Goal: Task Accomplishment & Management: Manage account settings

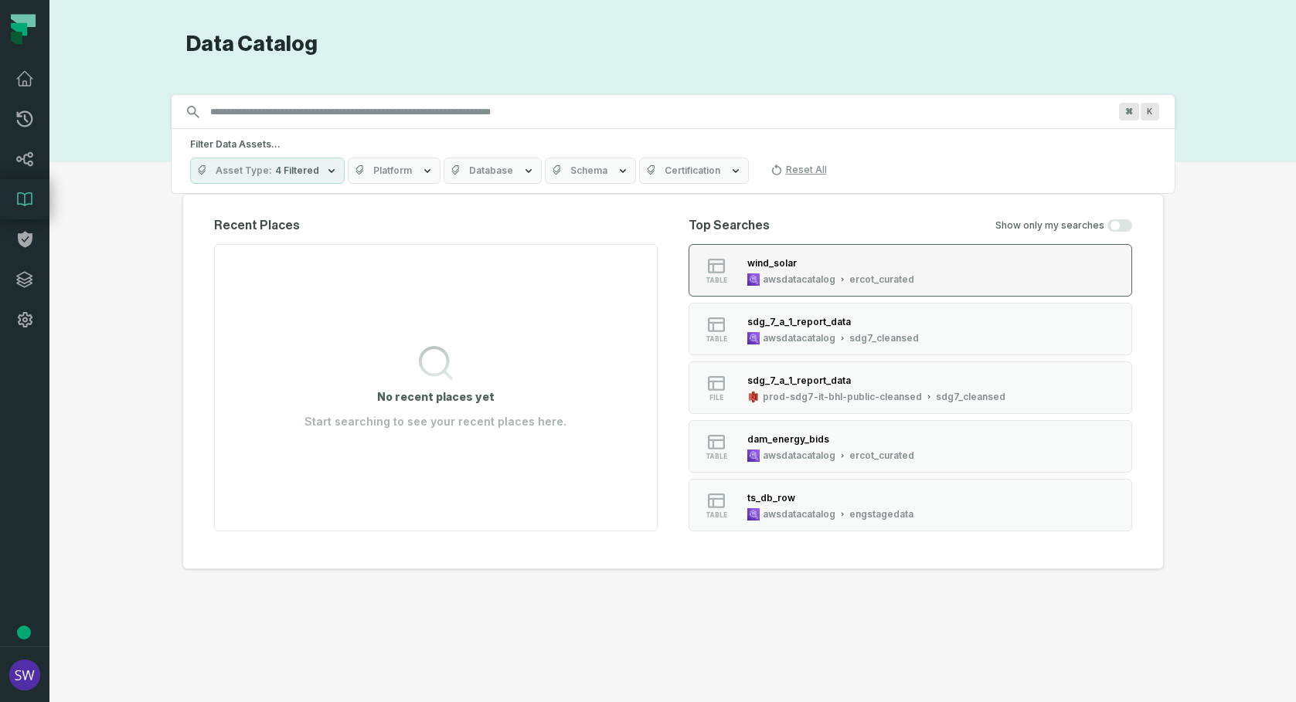
click at [875, 279] on div "ercot_curated" at bounding box center [881, 280] width 65 height 12
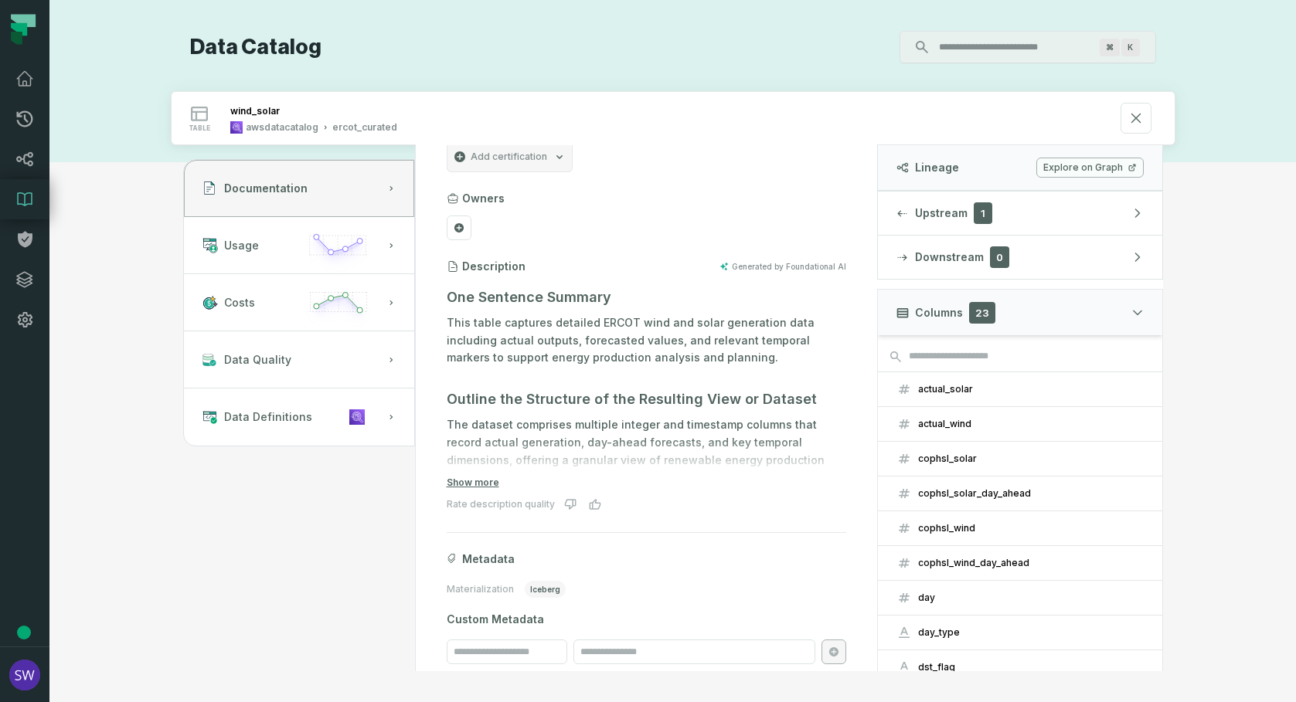
scroll to position [34, 0]
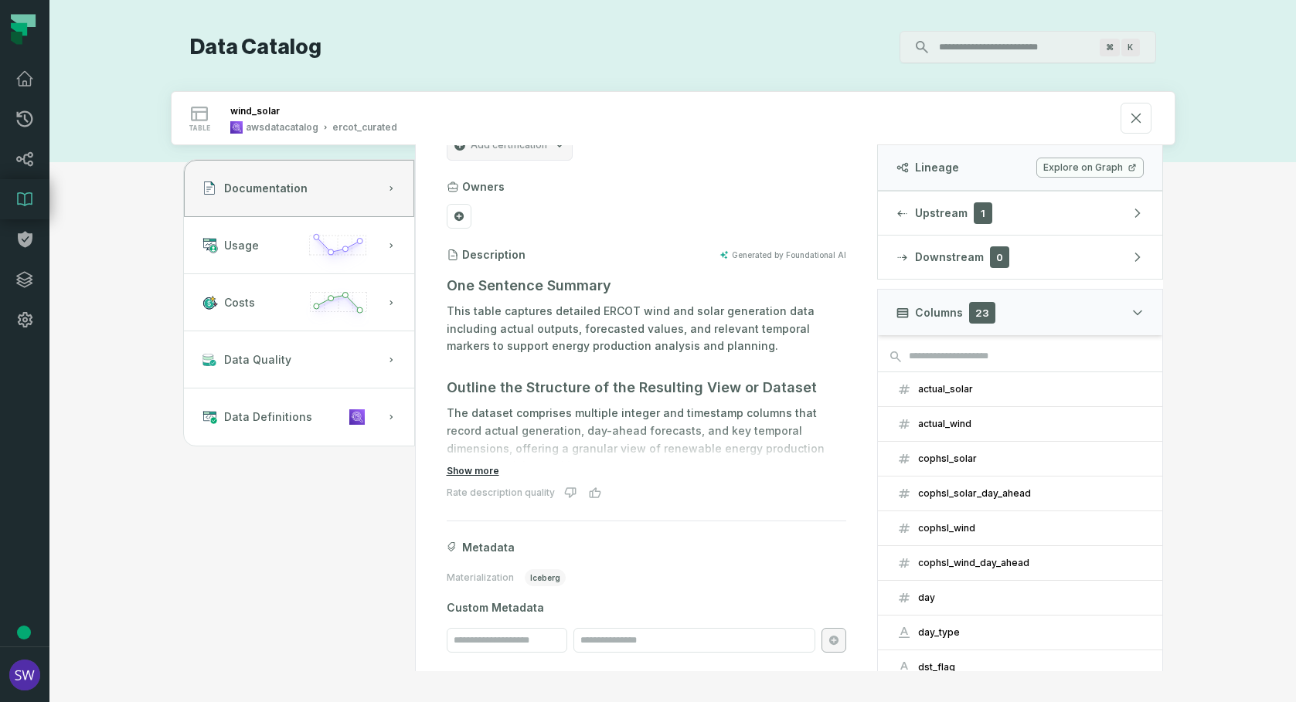
click at [485, 471] on button "Show more" at bounding box center [473, 471] width 53 height 12
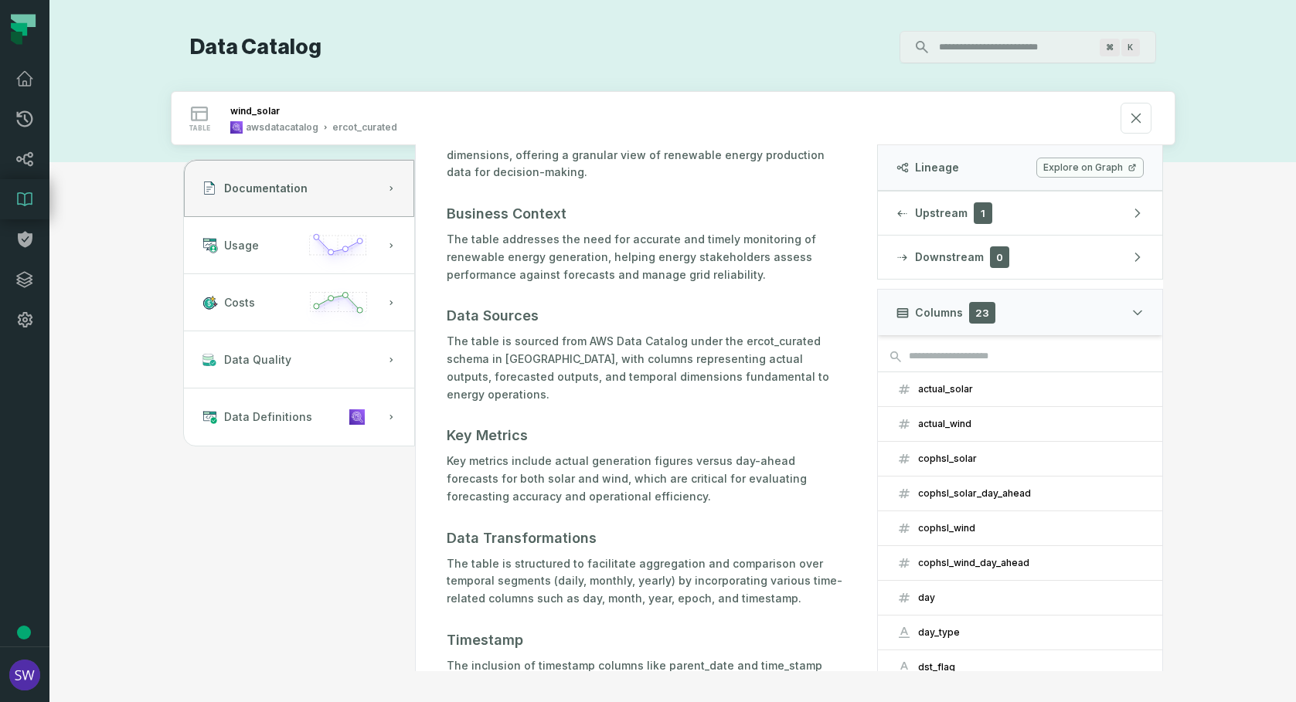
scroll to position [343, 0]
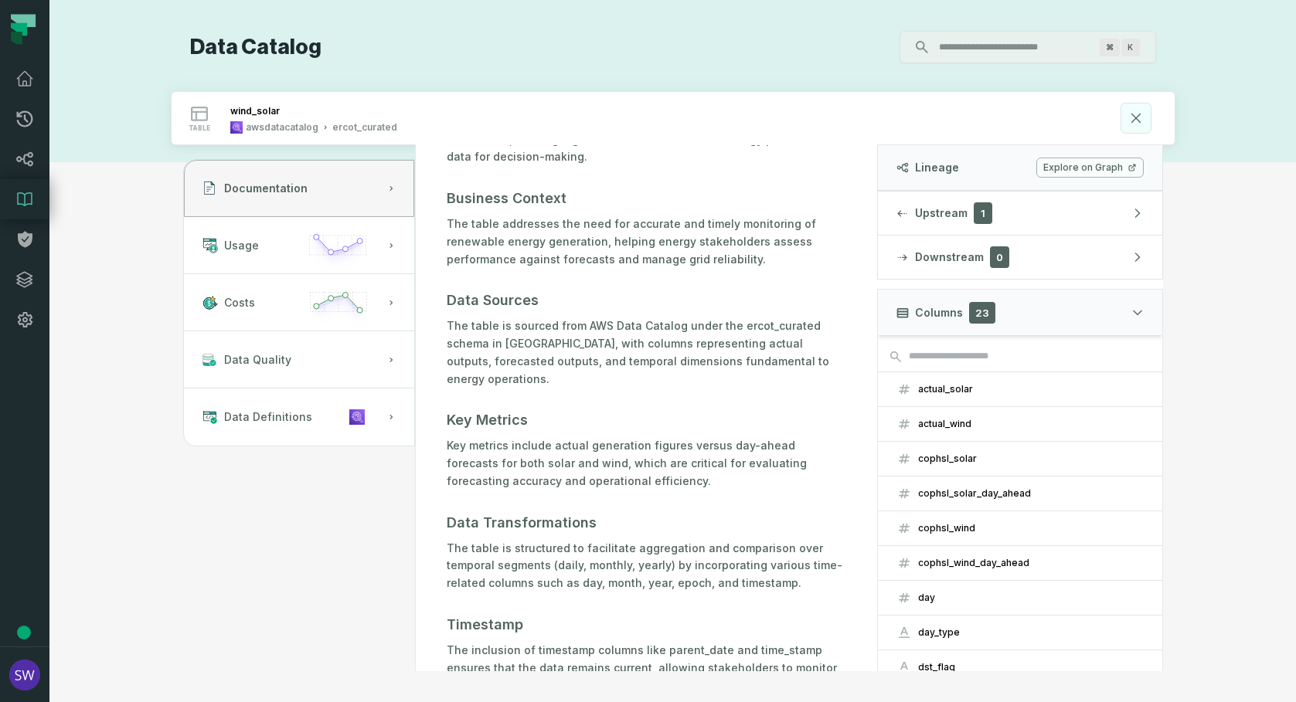
click at [1146, 122] on button at bounding box center [1135, 118] width 31 height 31
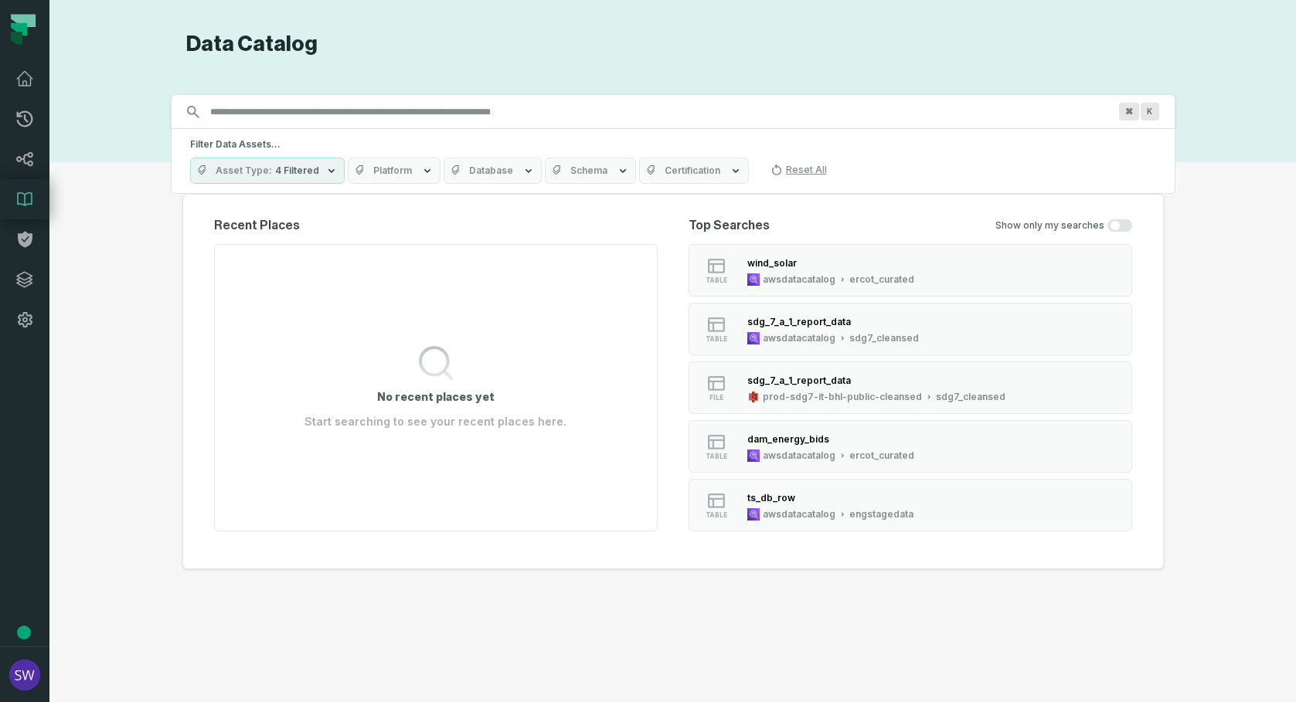
click at [421, 172] on icon "button" at bounding box center [427, 171] width 12 height 12
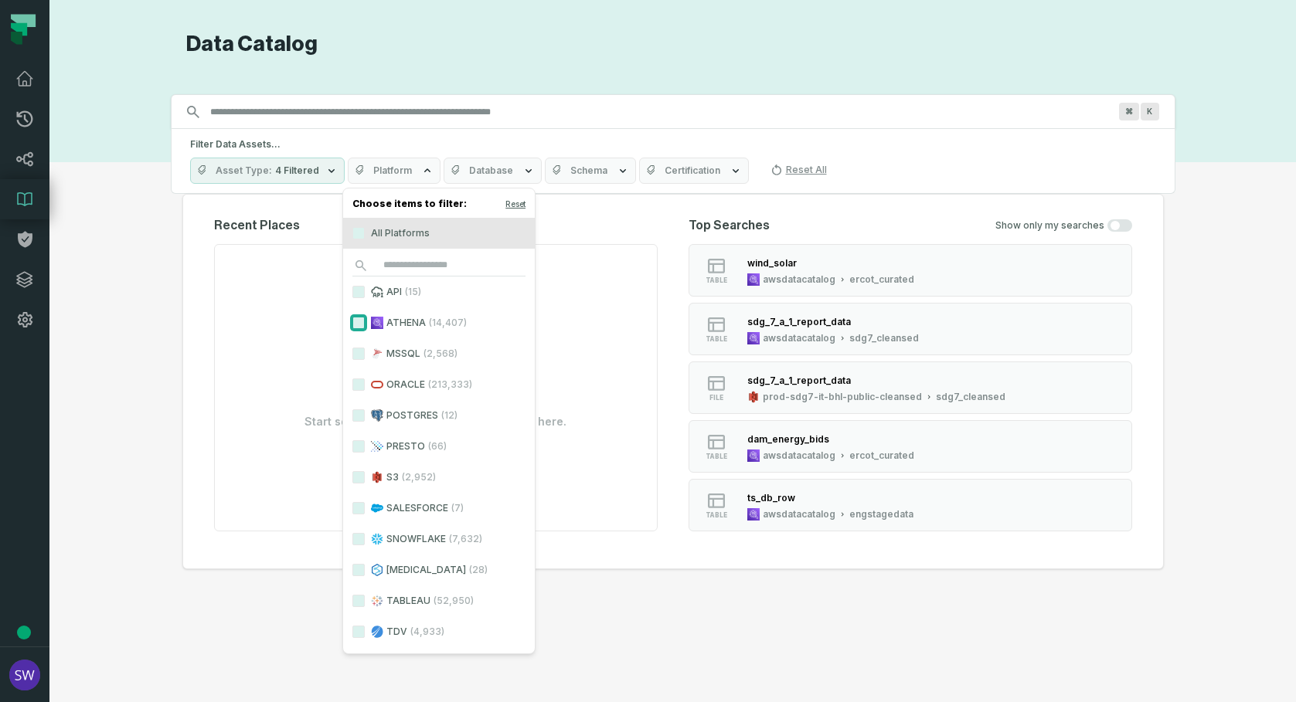
click at [359, 323] on button "ATHENA (14,407)" at bounding box center [358, 323] width 12 height 12
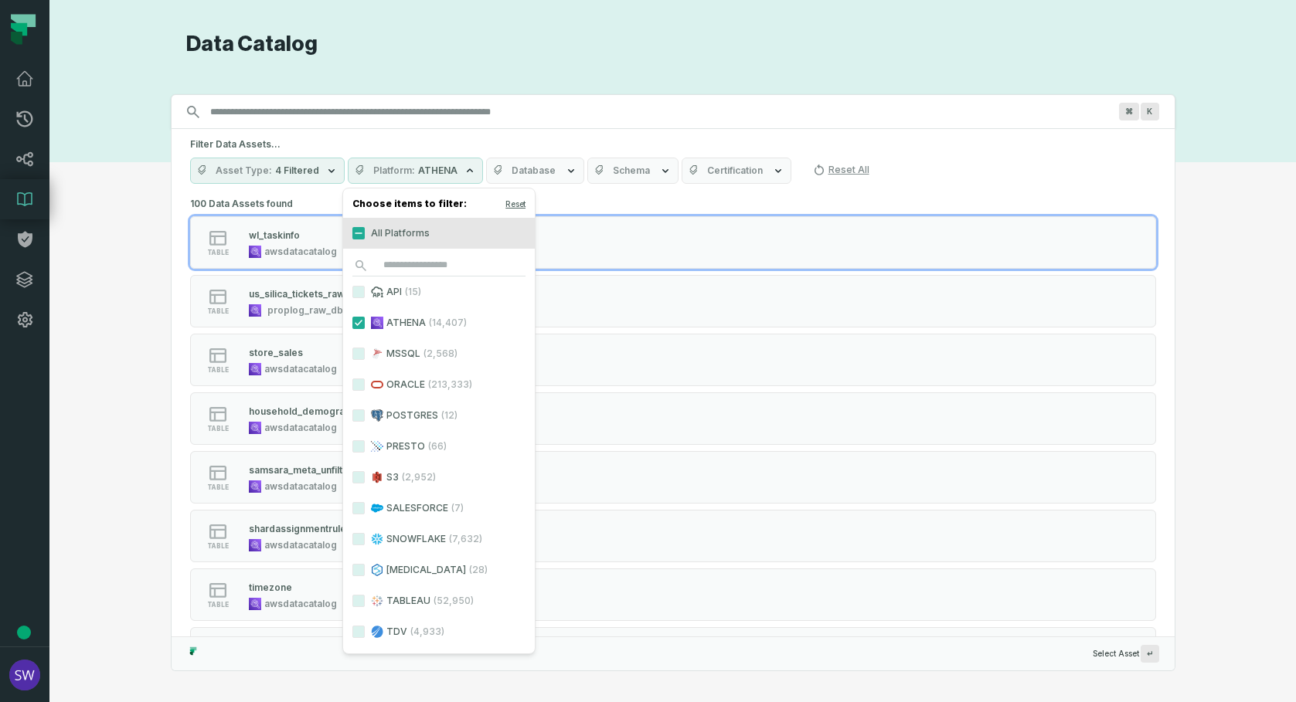
click at [554, 174] on button "Database" at bounding box center [535, 171] width 98 height 26
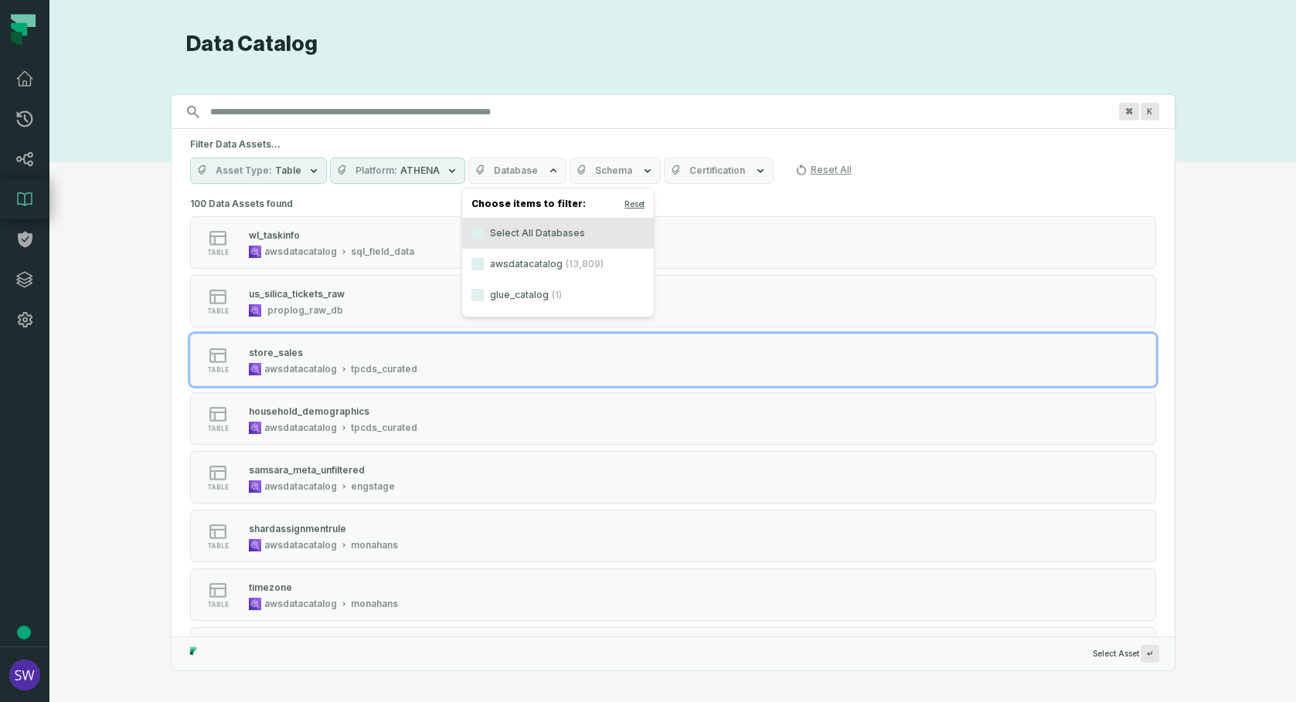
click at [566, 259] on span "(13,809)" at bounding box center [585, 264] width 38 height 12
click at [484, 259] on button "awsdatacatalog (13,809)" at bounding box center [477, 264] width 12 height 12
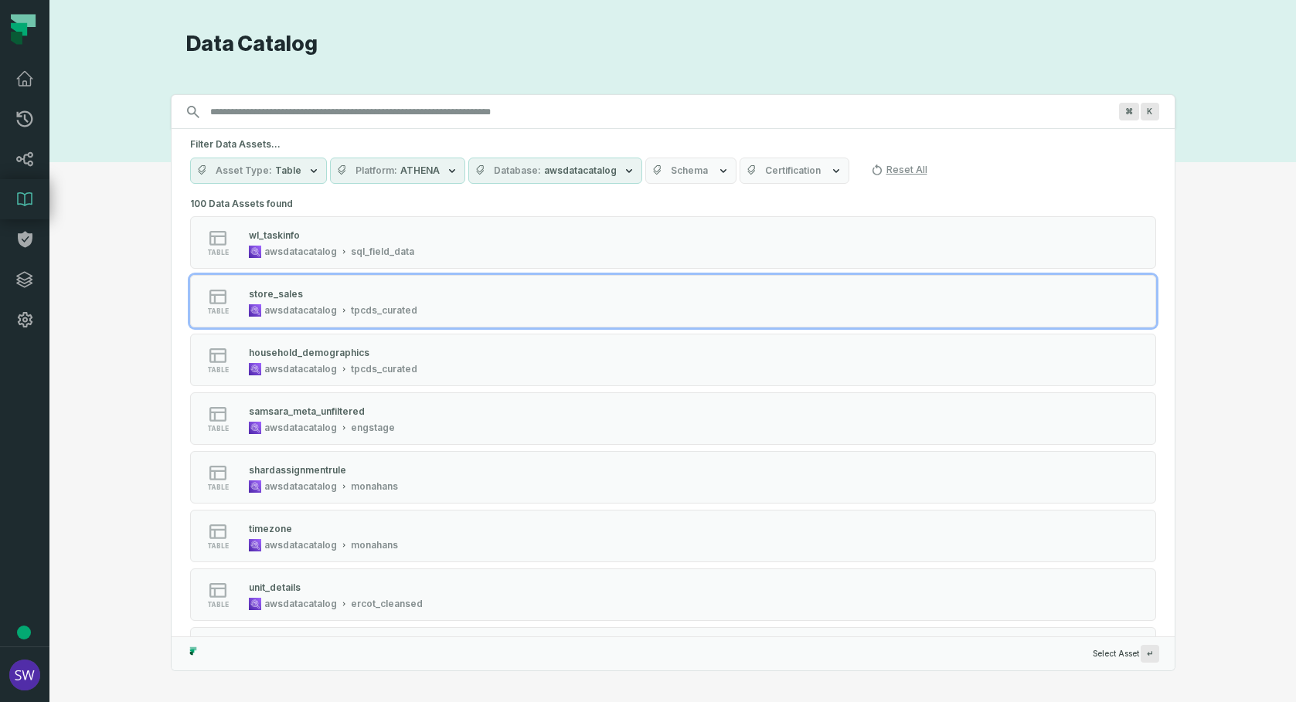
click at [717, 165] on icon "button" at bounding box center [723, 171] width 12 height 12
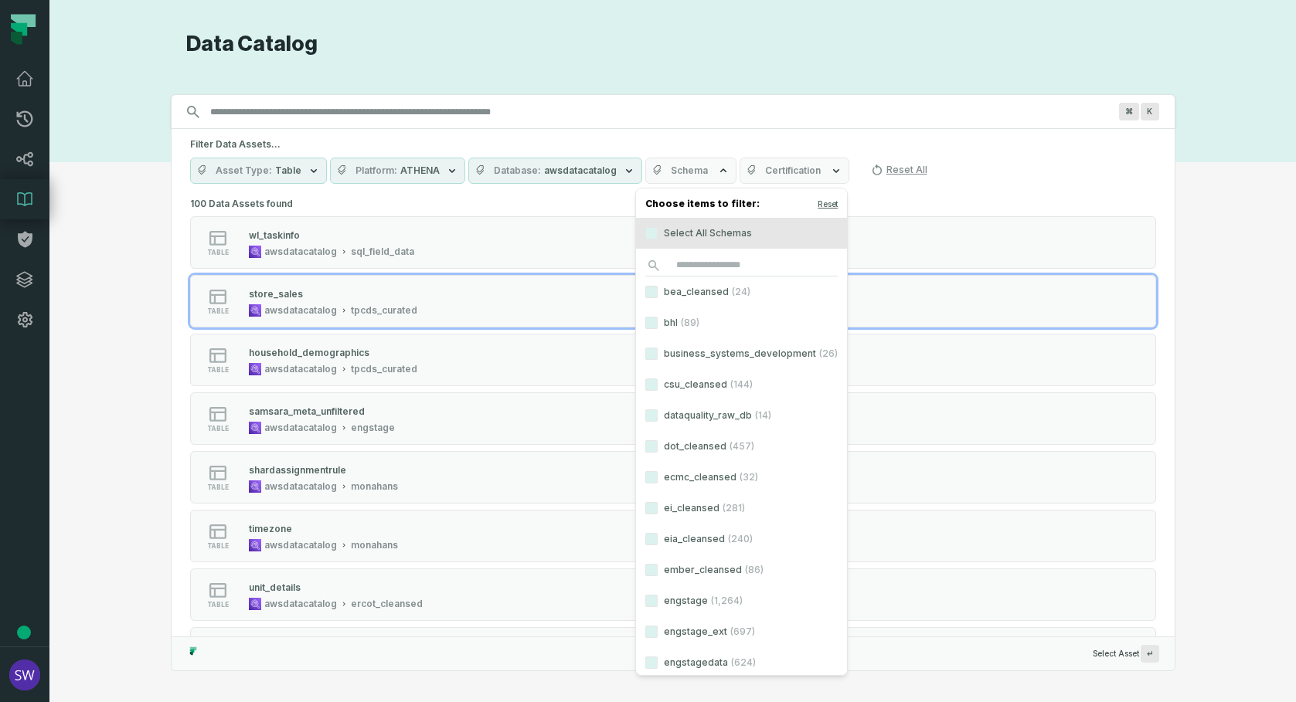
click at [697, 295] on label "bea_cleansed (24)" at bounding box center [741, 292] width 211 height 31
click at [658, 295] on button "bea_cleansed (24)" at bounding box center [651, 292] width 12 height 12
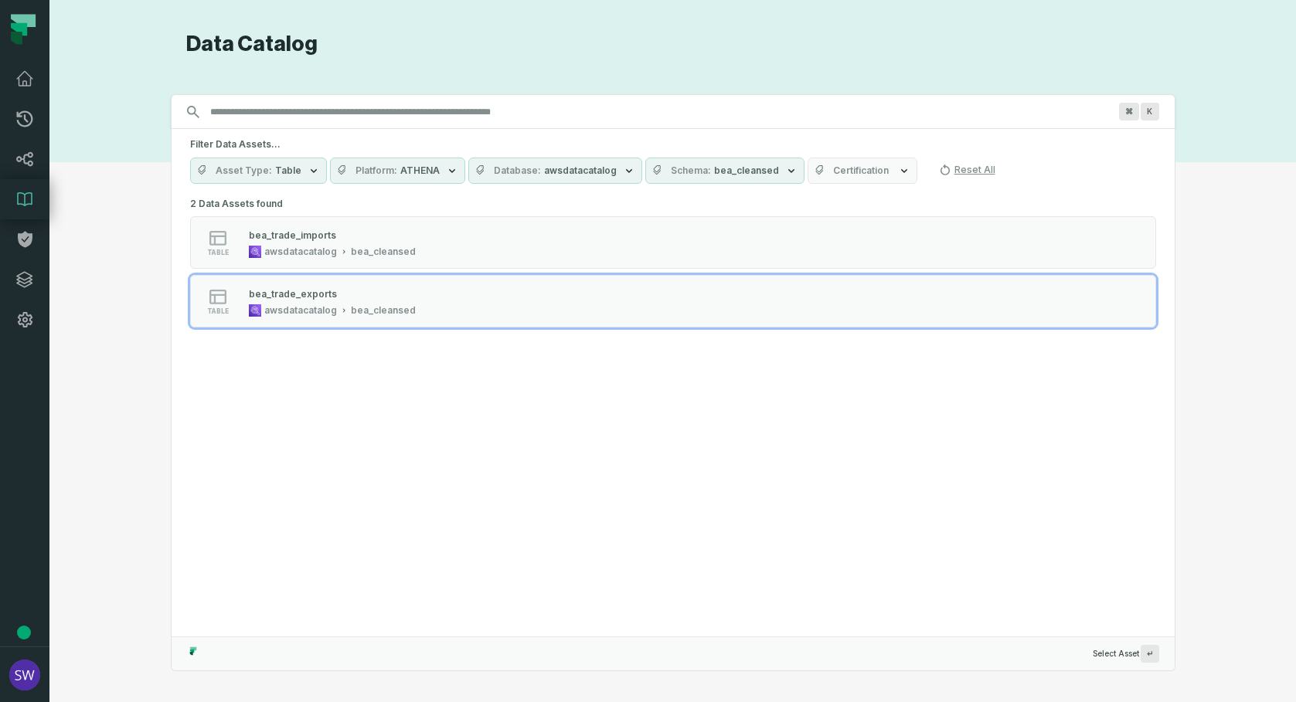
click at [306, 465] on div "2 Data Assets found table bea_trade_imports awsdatacatalog bea_cleansed table b…" at bounding box center [673, 415] width 1003 height 444
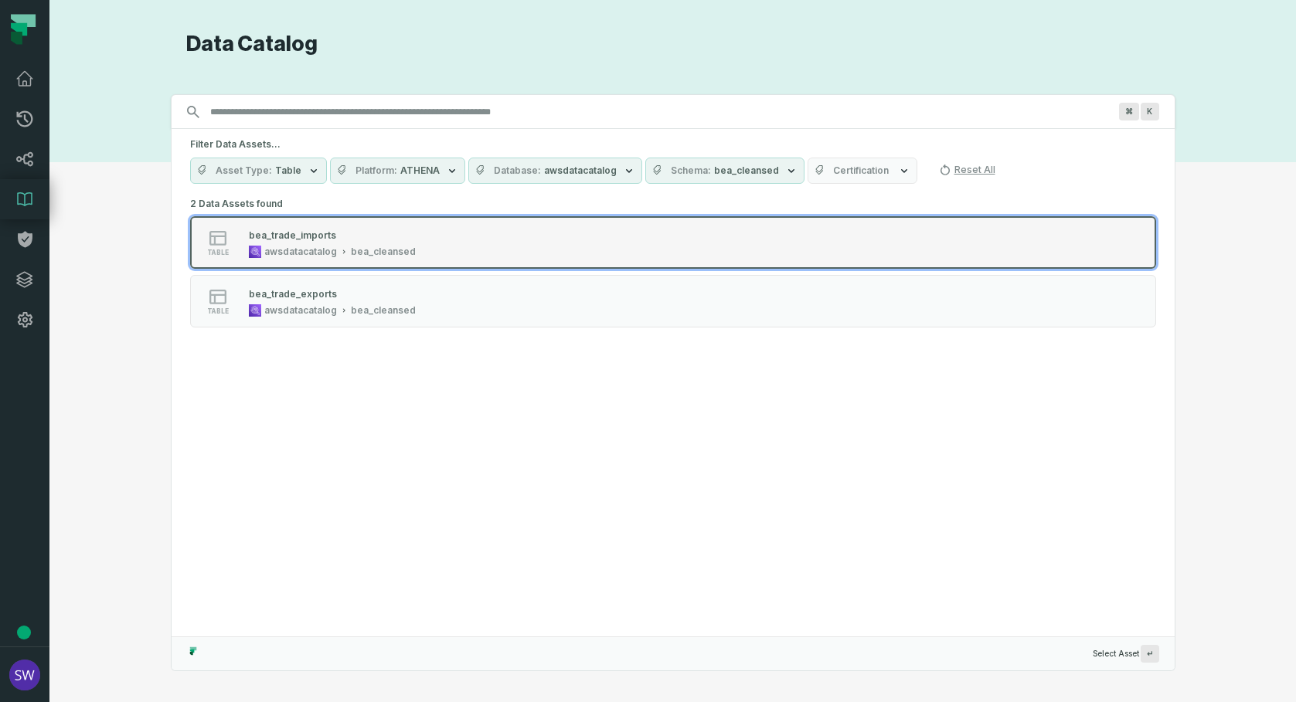
click at [288, 246] on div "awsdatacatalog" at bounding box center [300, 252] width 73 height 12
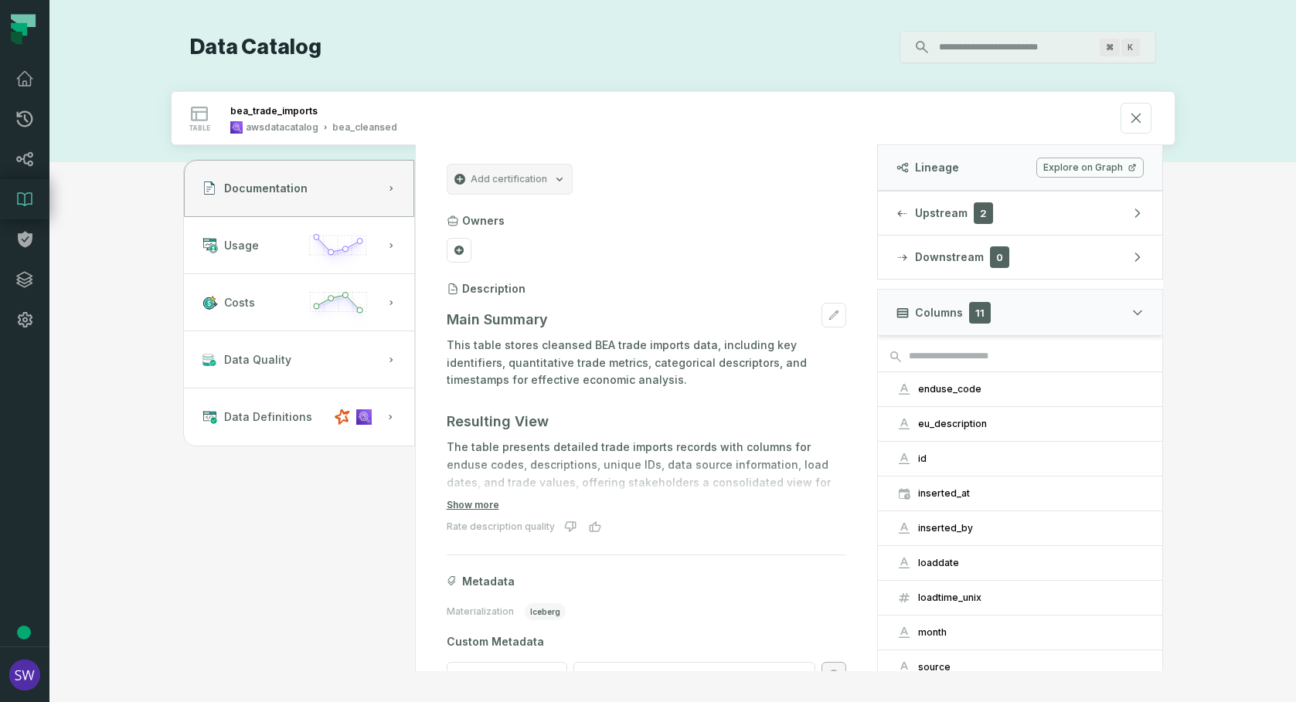
click at [607, 346] on p "This table stores cleansed BEA trade imports data, including key identifiers, q…" at bounding box center [647, 363] width 400 height 53
click at [575, 348] on p "This table stores cleansed BEA trade imports data, including key identifiers, q…" at bounding box center [647, 363] width 400 height 53
click at [828, 321] on button at bounding box center [833, 315] width 25 height 25
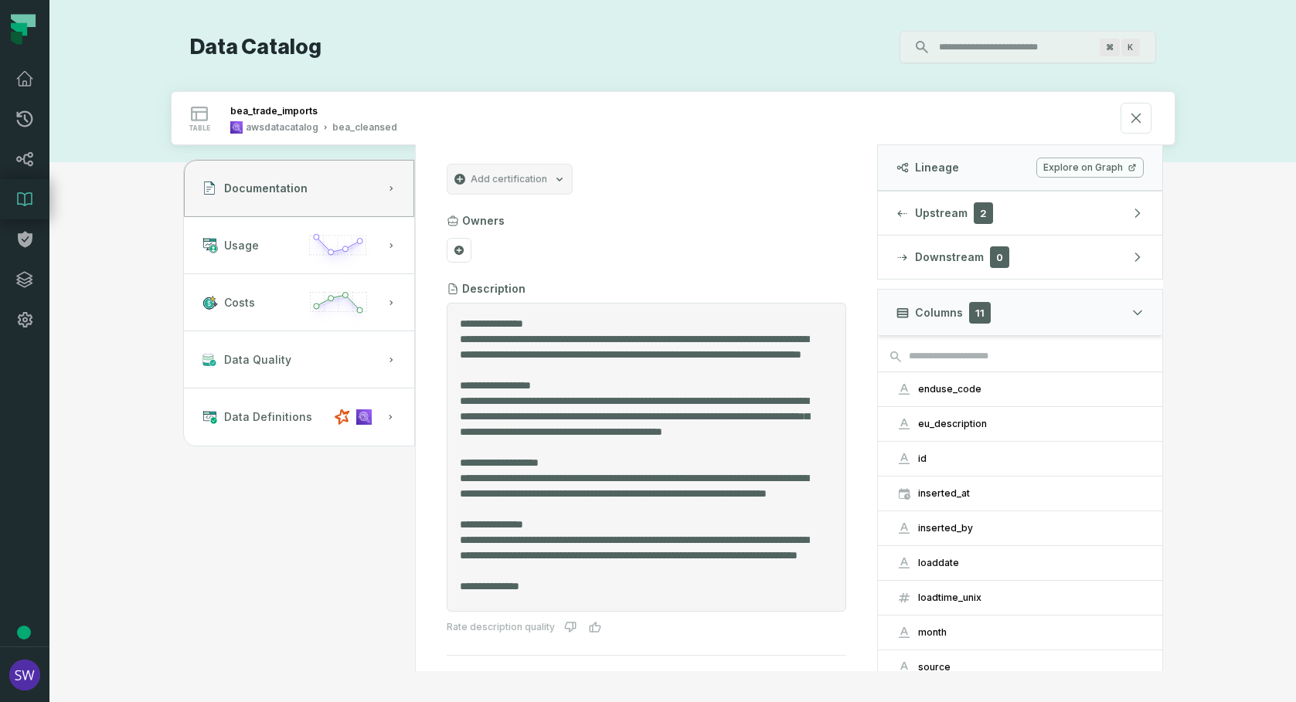
click at [579, 337] on textarea "Entity Description" at bounding box center [641, 457] width 362 height 283
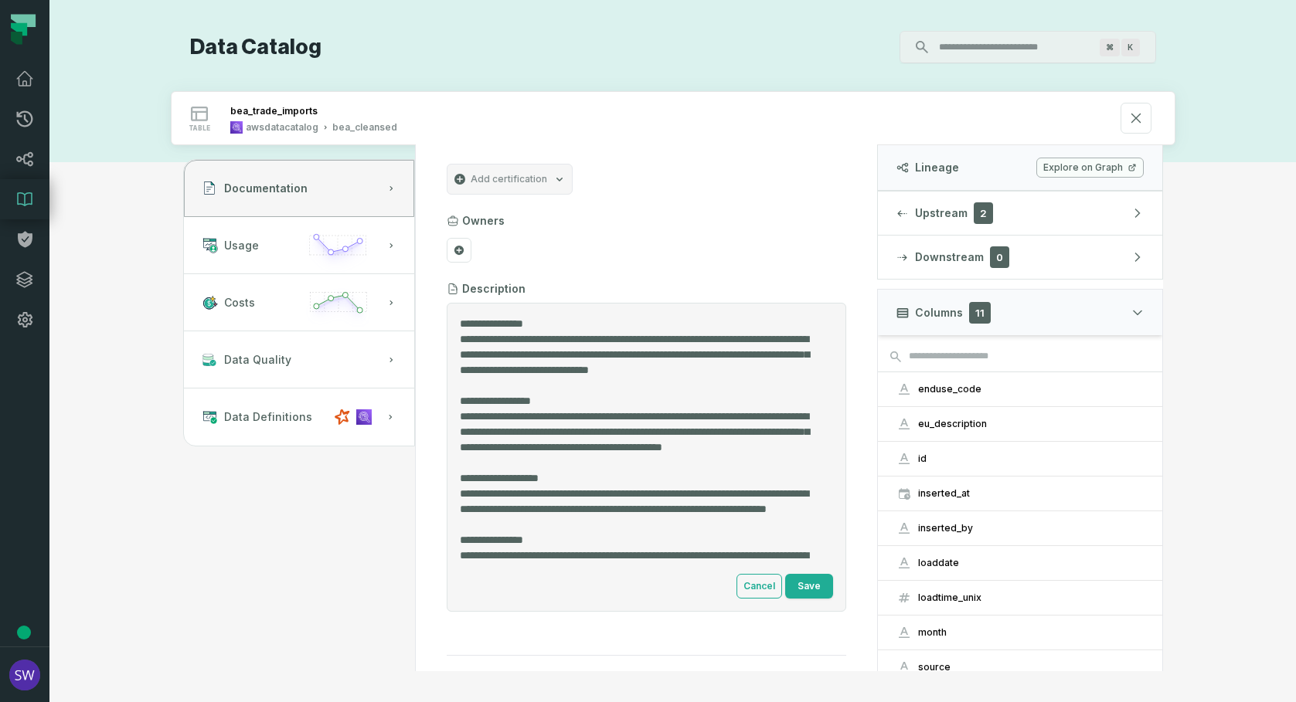
click at [697, 335] on textarea "Entity Description" at bounding box center [641, 442] width 362 height 252
click at [634, 337] on textarea "Entity Description" at bounding box center [641, 442] width 362 height 252
click at [639, 337] on textarea "Entity Description" at bounding box center [641, 442] width 362 height 252
drag, startPoint x: 553, startPoint y: 355, endPoint x: 461, endPoint y: 354, distance: 92.0
click at [461, 354] on textarea "Entity Description" at bounding box center [641, 442] width 362 height 252
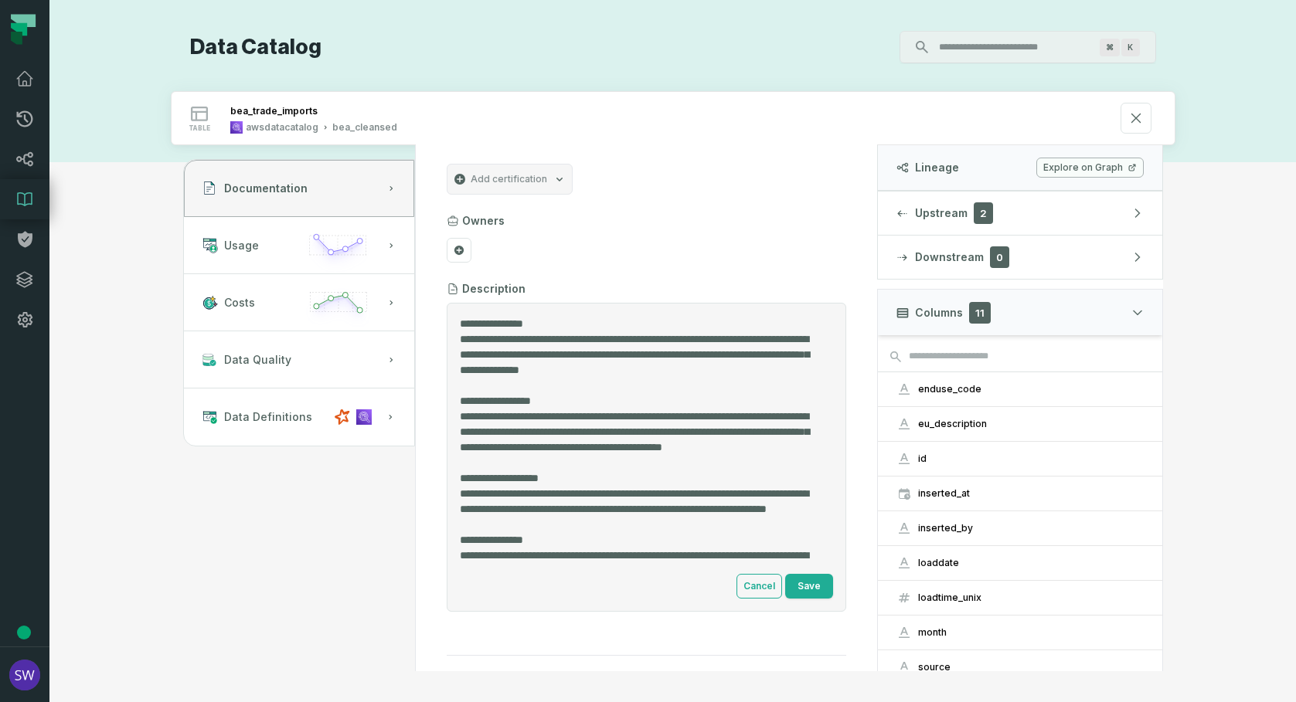
click at [638, 337] on textarea "Entity Description" at bounding box center [641, 442] width 362 height 252
drag, startPoint x: 641, startPoint y: 389, endPoint x: 457, endPoint y: 343, distance: 189.7
click at [457, 343] on div "Cancel Save" at bounding box center [647, 457] width 400 height 309
type textarea "**********"
click at [793, 586] on button "Save" at bounding box center [809, 586] width 48 height 25
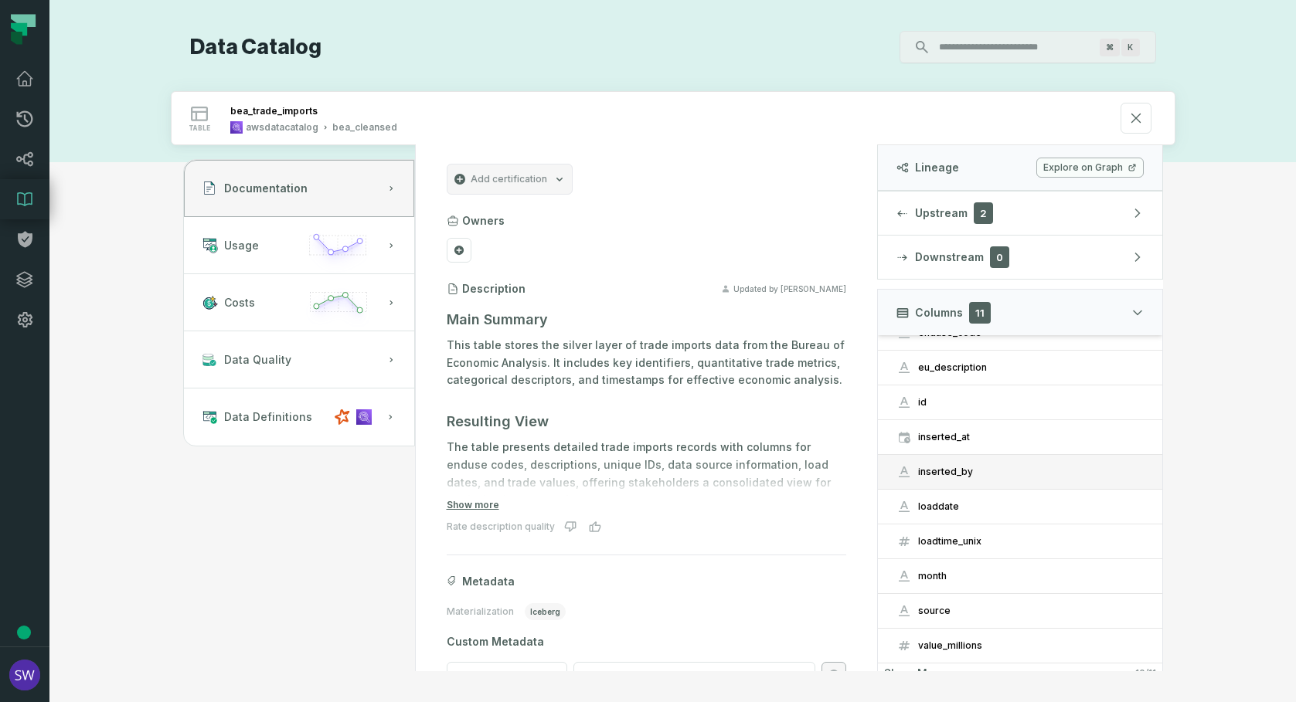
scroll to position [69, 0]
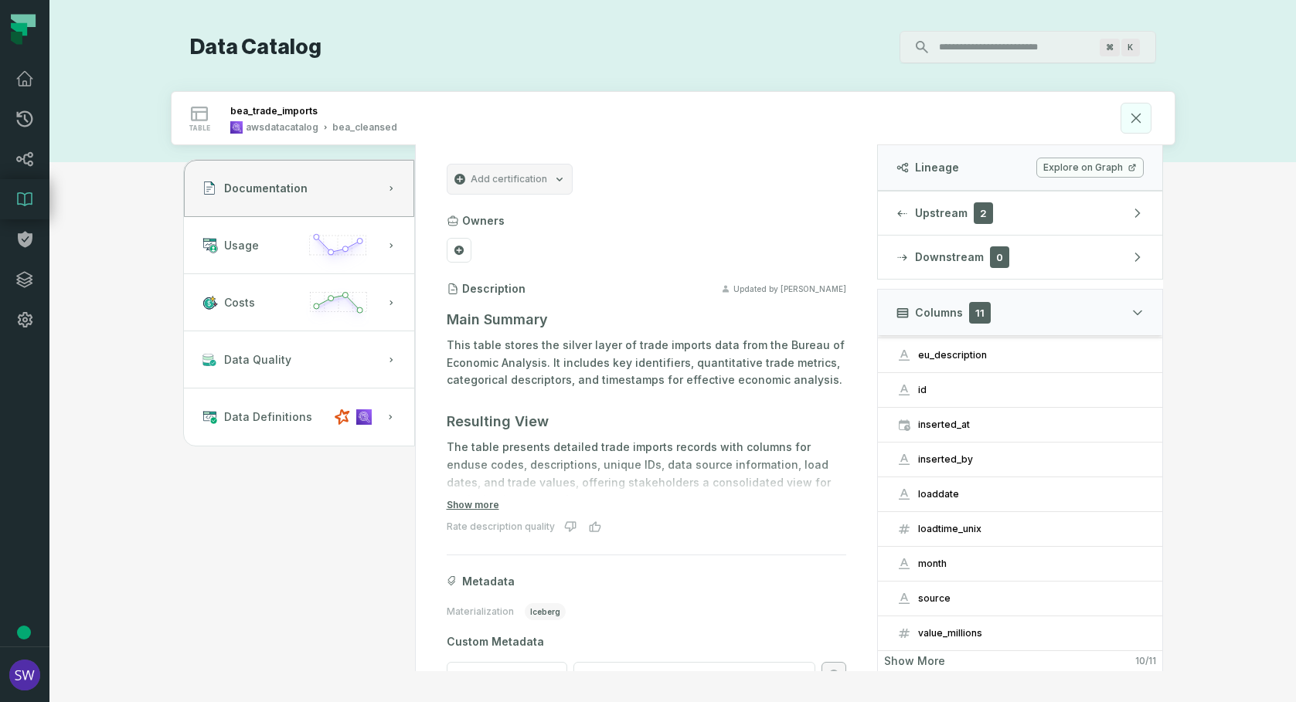
click at [1139, 125] on icon at bounding box center [1135, 118] width 17 height 17
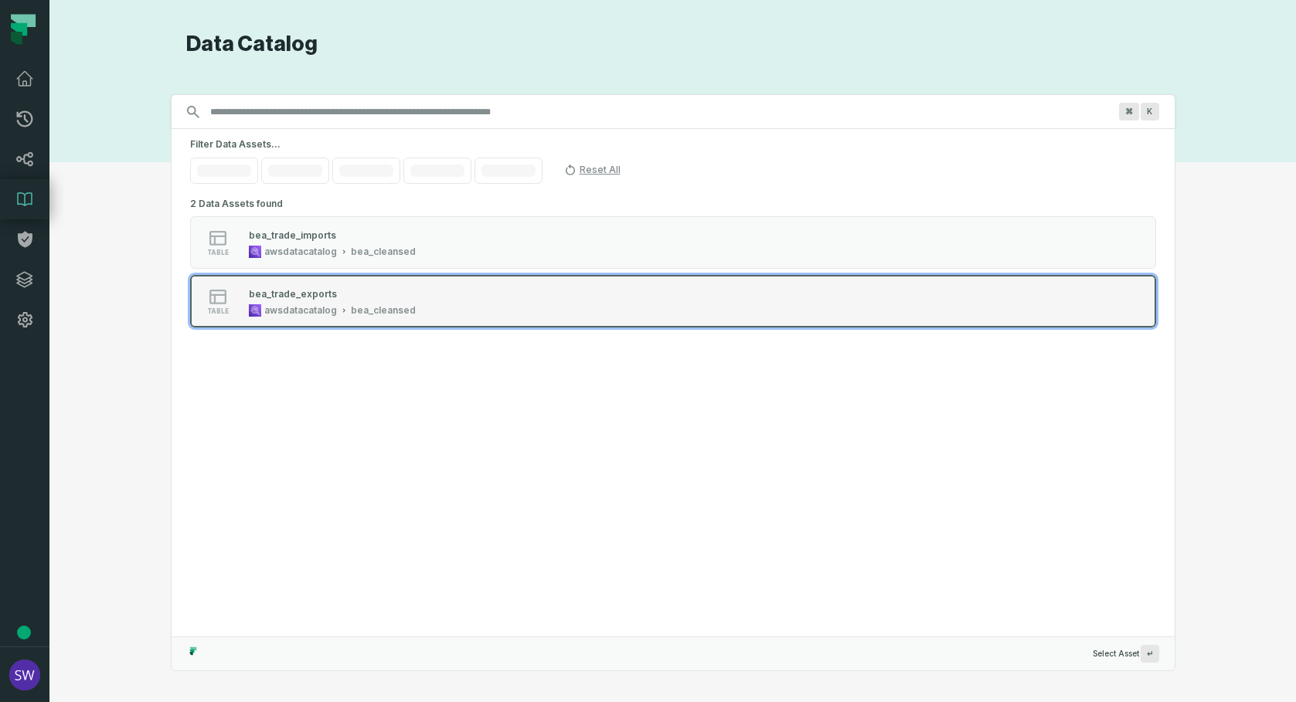
click at [321, 302] on div "bea_trade_exports awsdatacatalog bea_cleansed" at bounding box center [332, 301] width 179 height 31
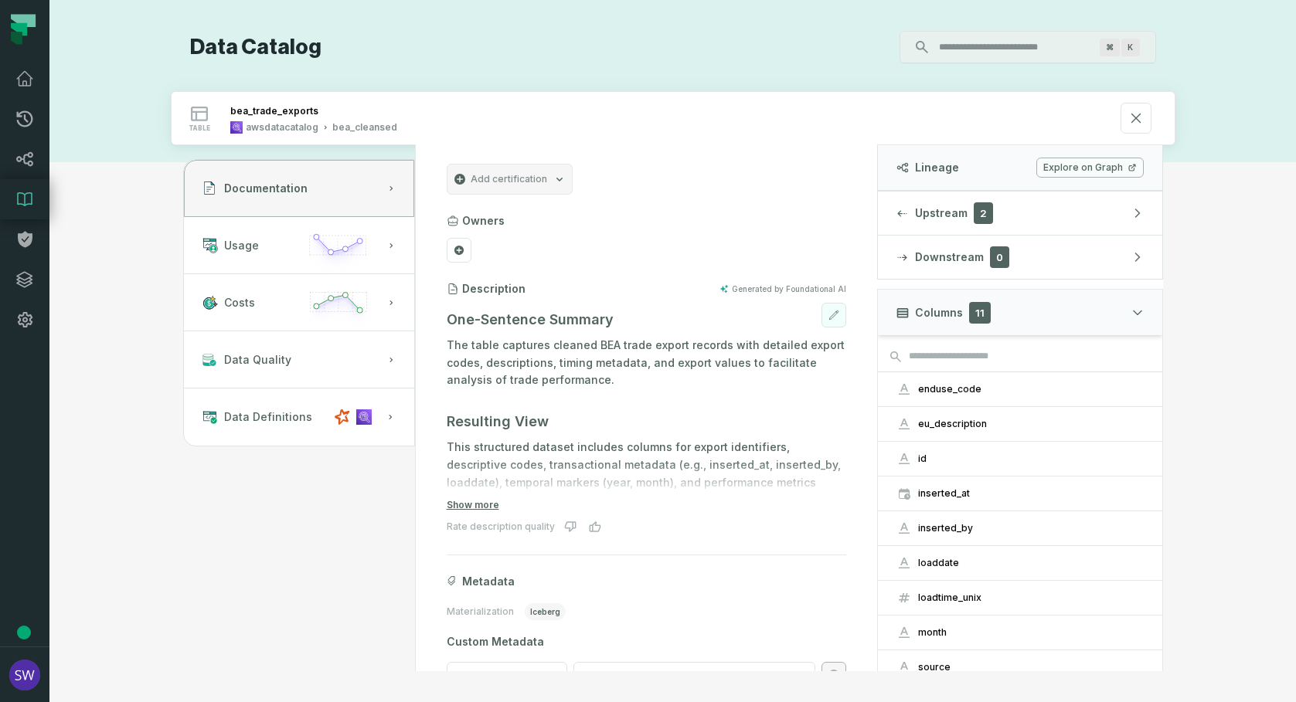
click at [828, 311] on icon at bounding box center [833, 315] width 11 height 11
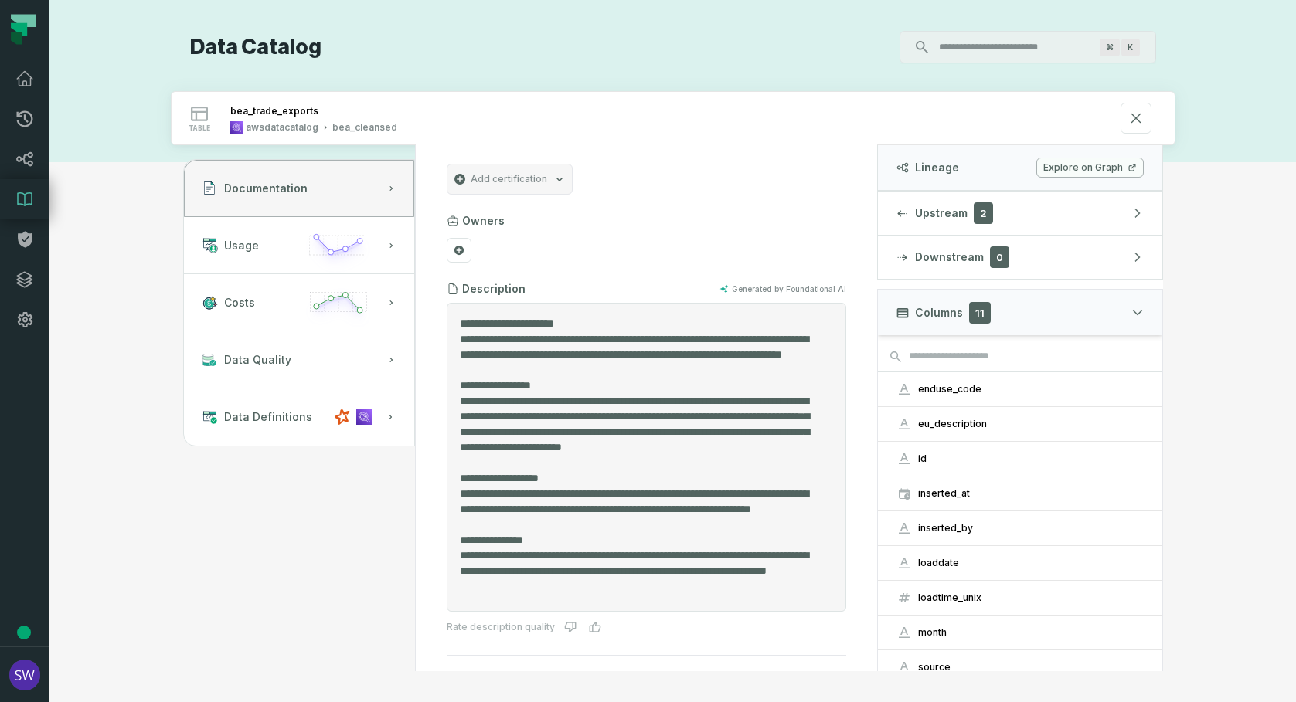
drag, startPoint x: 676, startPoint y: 369, endPoint x: 457, endPoint y: 340, distance: 220.6
click at [457, 340] on div at bounding box center [647, 457] width 400 height 309
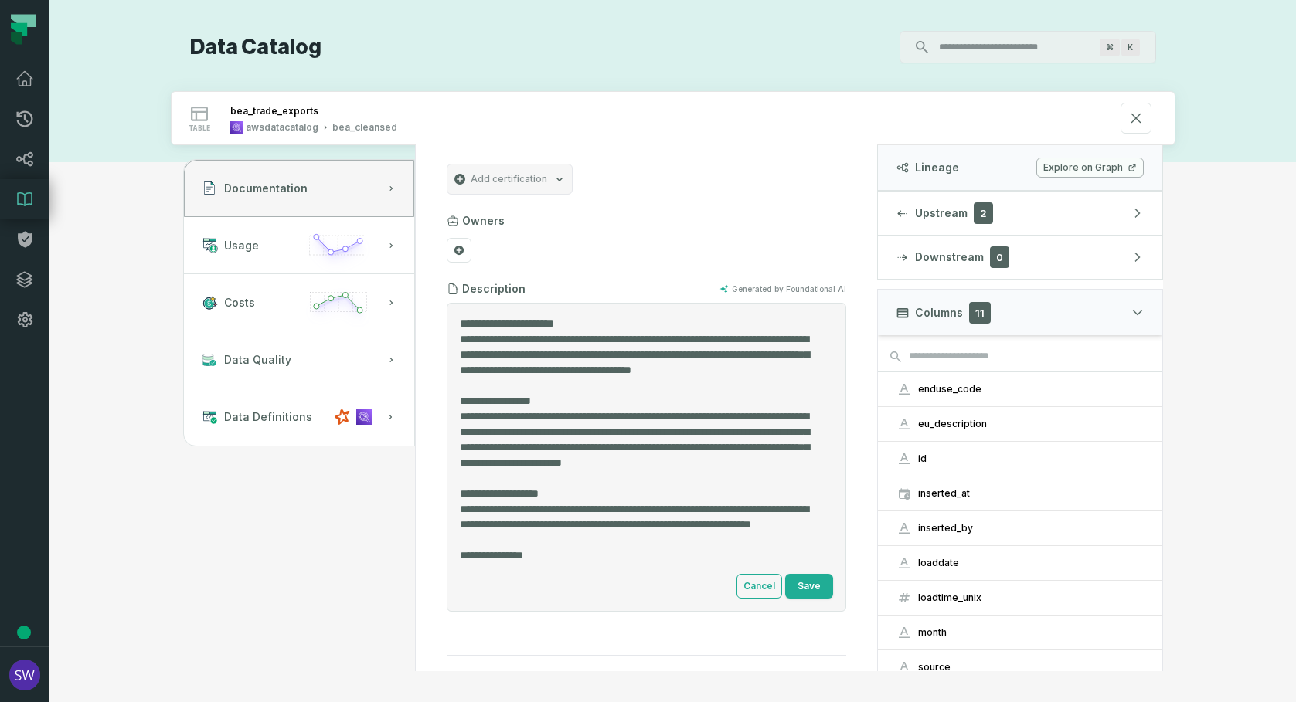
click at [680, 339] on textarea "Entity Description" at bounding box center [641, 442] width 362 height 252
type textarea "**********"
click at [791, 594] on button "Save" at bounding box center [809, 586] width 48 height 25
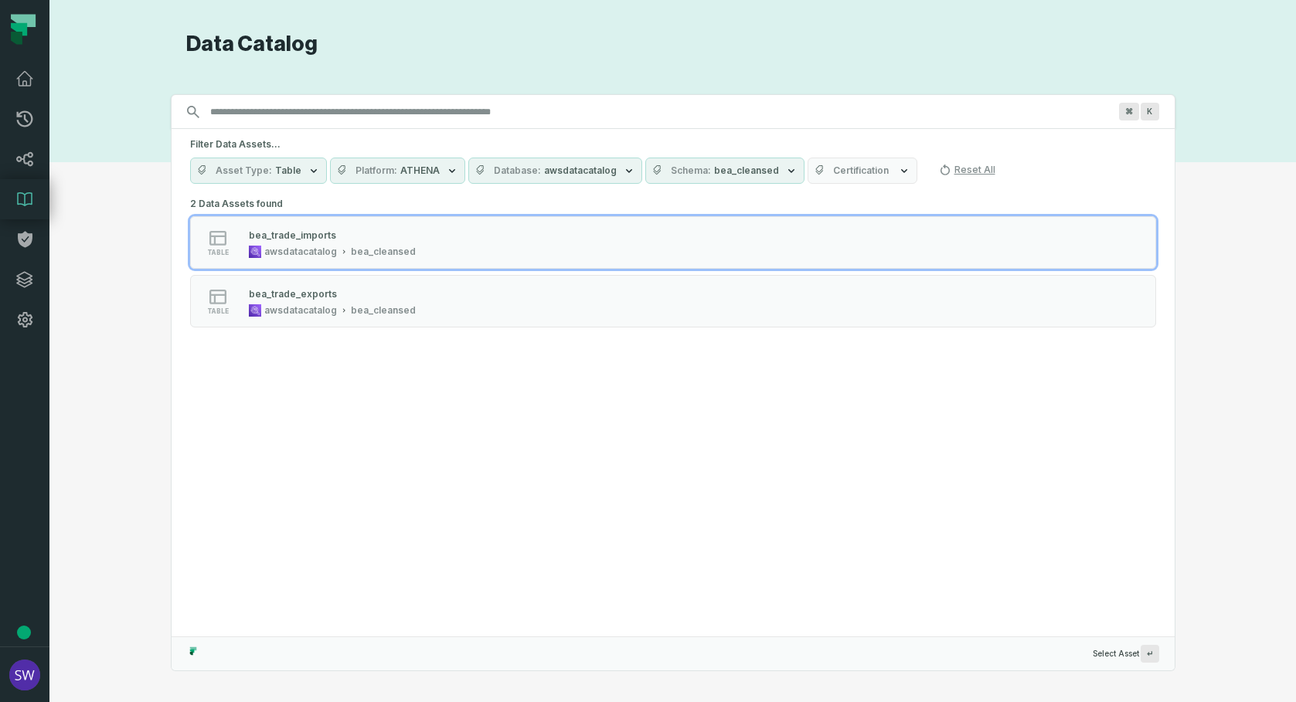
click at [785, 172] on icon "button" at bounding box center [791, 171] width 12 height 12
click at [807, 206] on button "Reset" at bounding box center [808, 204] width 20 height 12
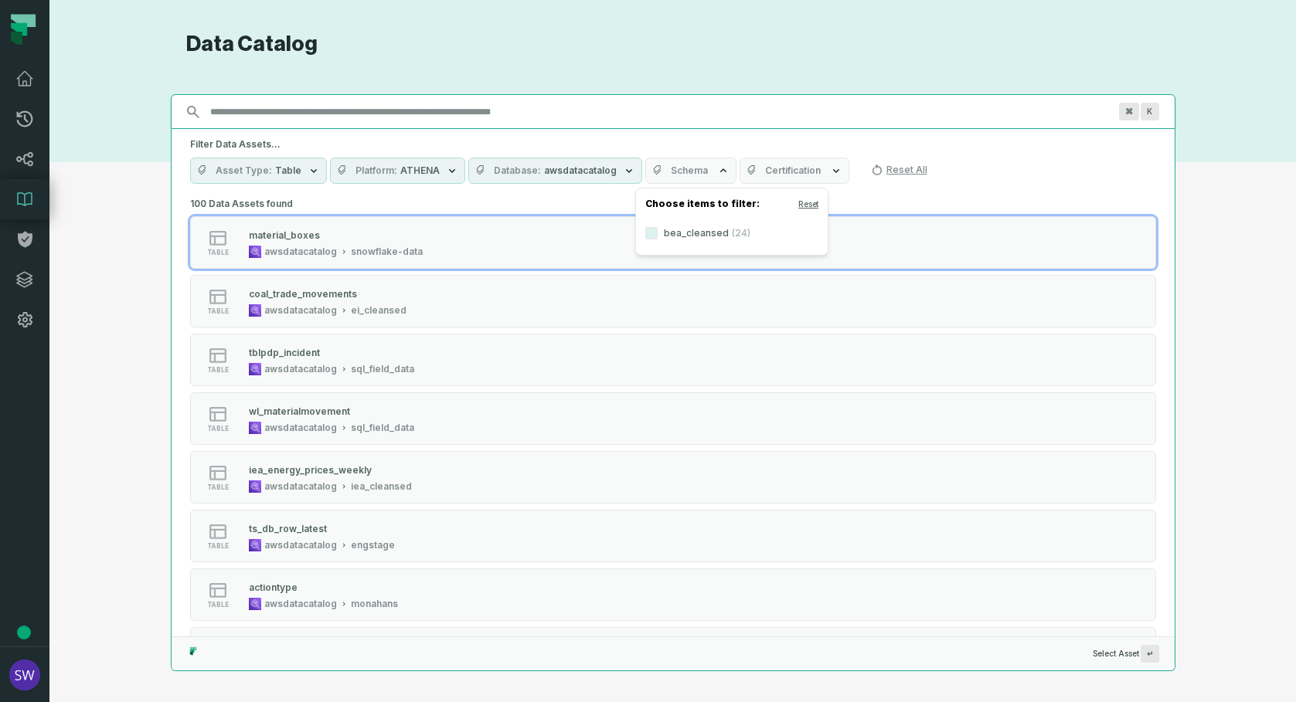
click at [374, 119] on input "Discovery Provider cmdk menu" at bounding box center [659, 112] width 916 height 25
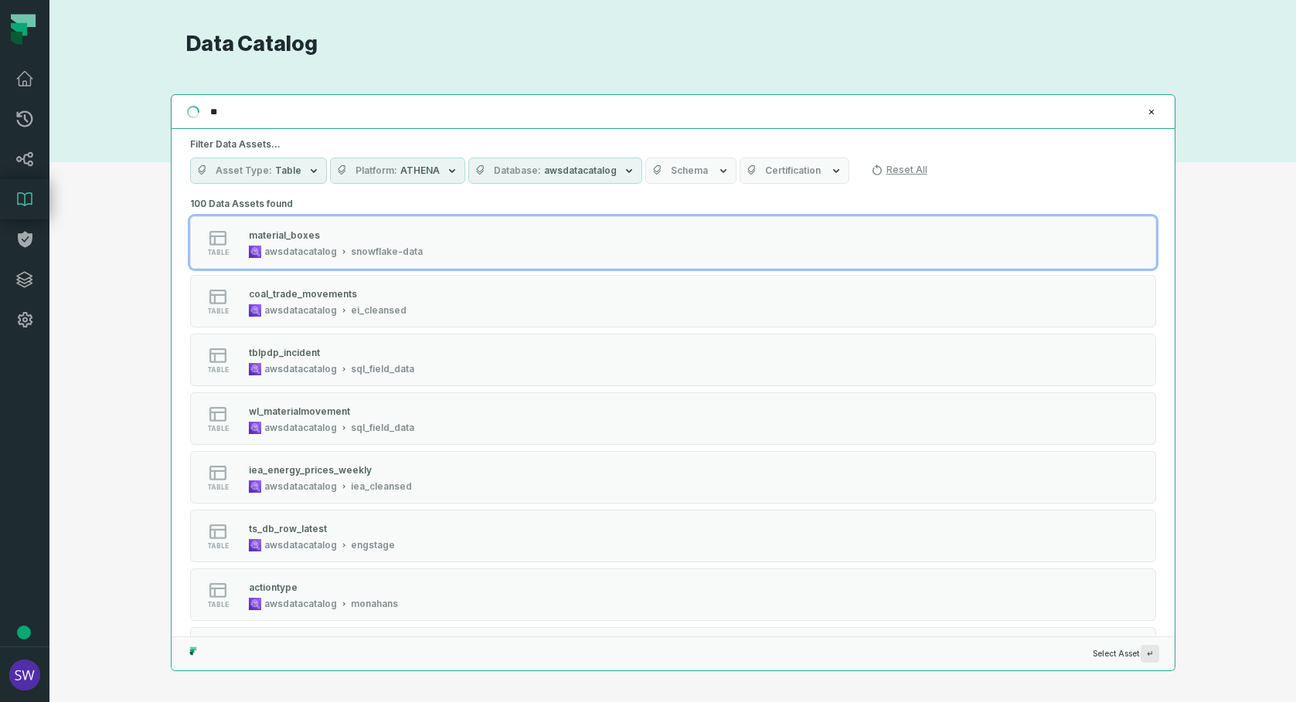
type input "***"
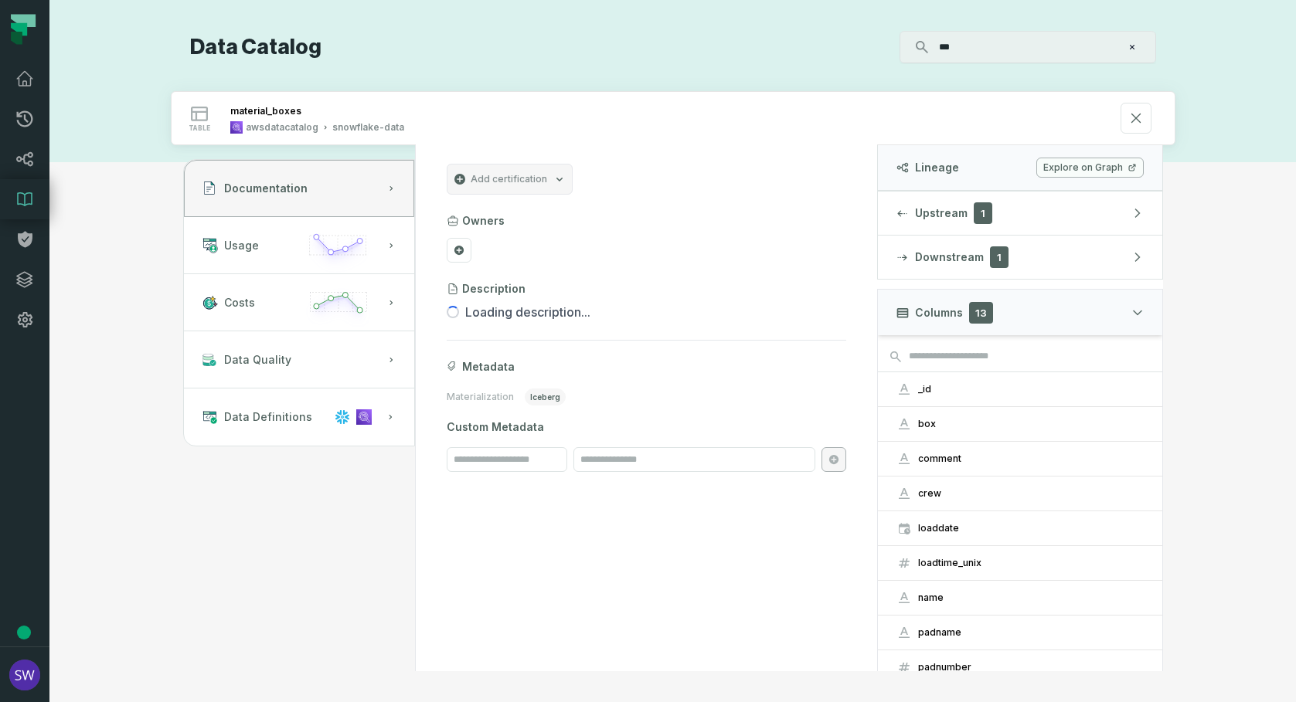
click at [1034, 53] on input "***" at bounding box center [1026, 47] width 193 height 25
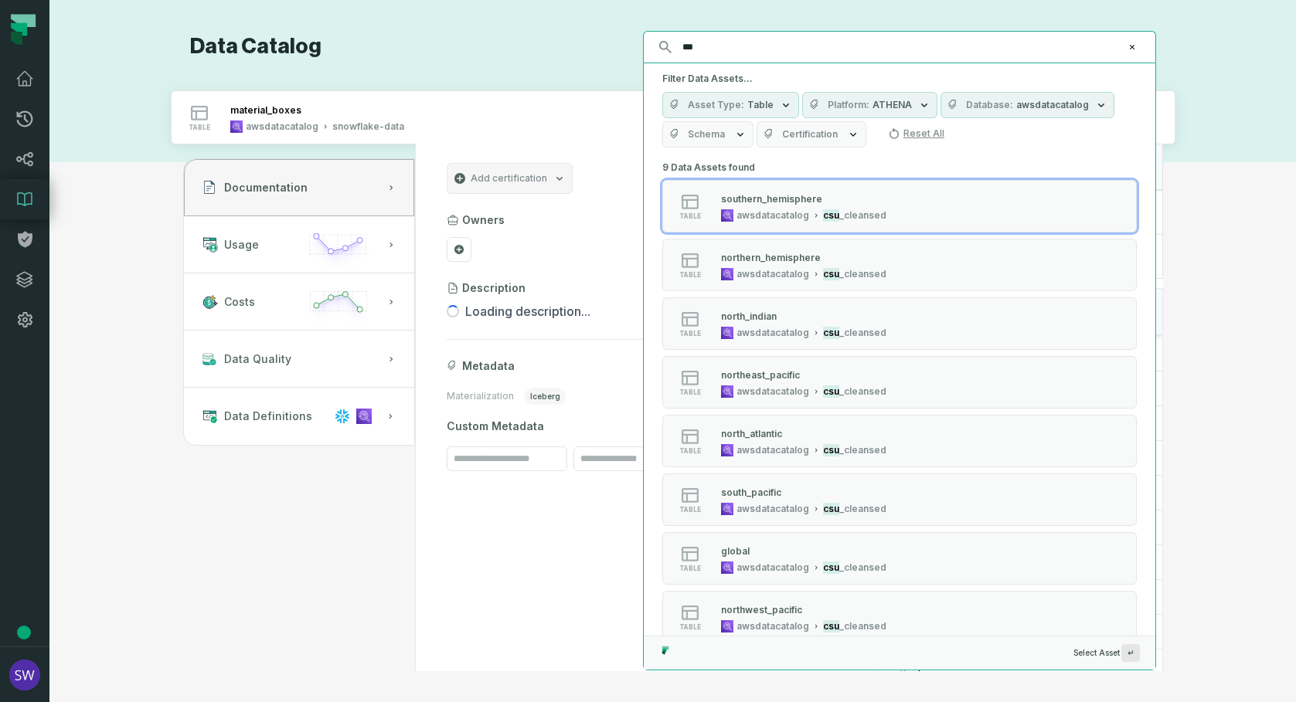
click at [846, 201] on div "southern_hemisphere" at bounding box center [803, 198] width 165 height 15
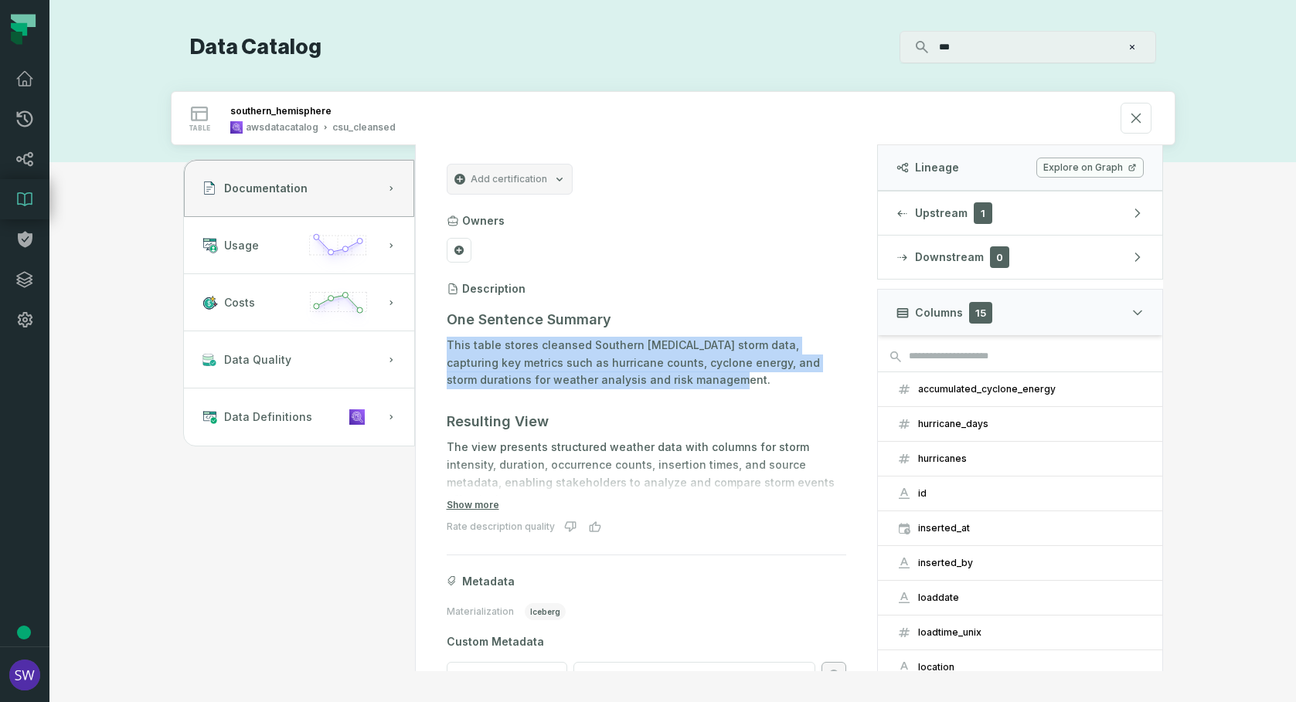
drag, startPoint x: 655, startPoint y: 382, endPoint x: 441, endPoint y: 348, distance: 216.7
click at [441, 348] on section "Add certification Owners Description One Sentence Summary This table stores cle…" at bounding box center [646, 425] width 437 height 560
click at [821, 311] on button at bounding box center [833, 315] width 25 height 25
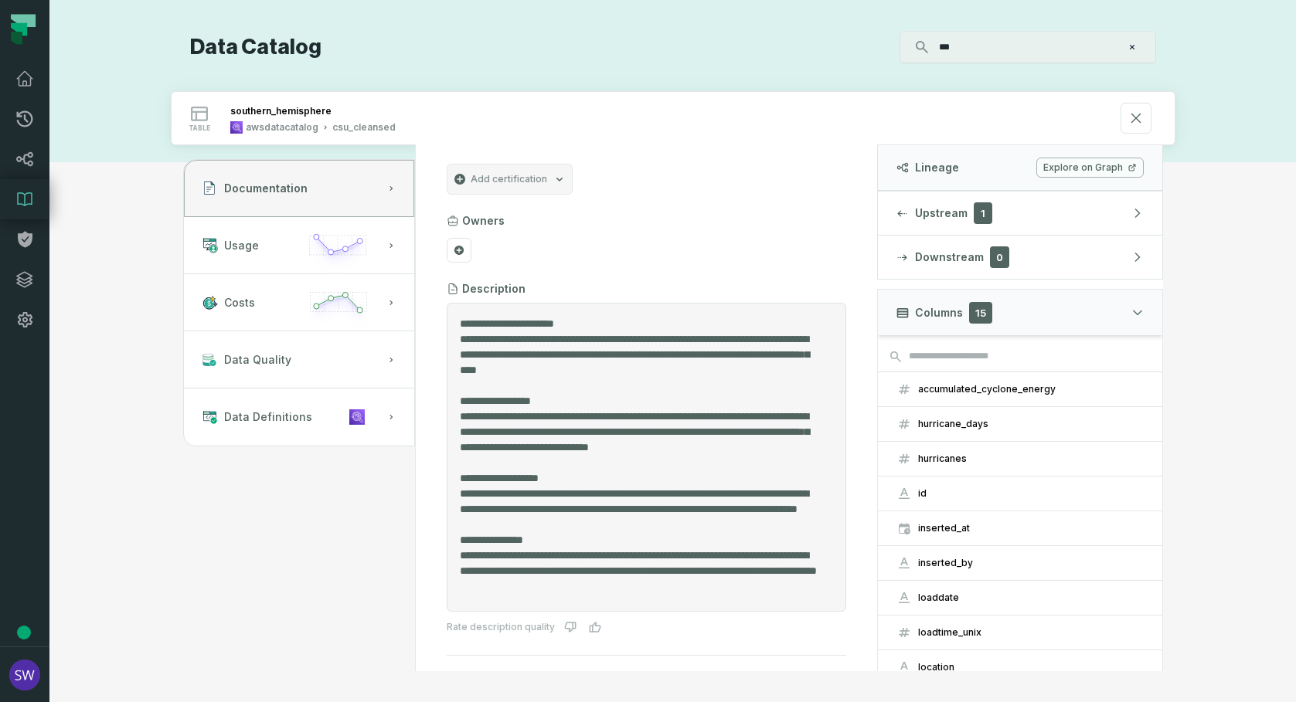
click at [563, 340] on textarea "Entity Description" at bounding box center [641, 457] width 362 height 283
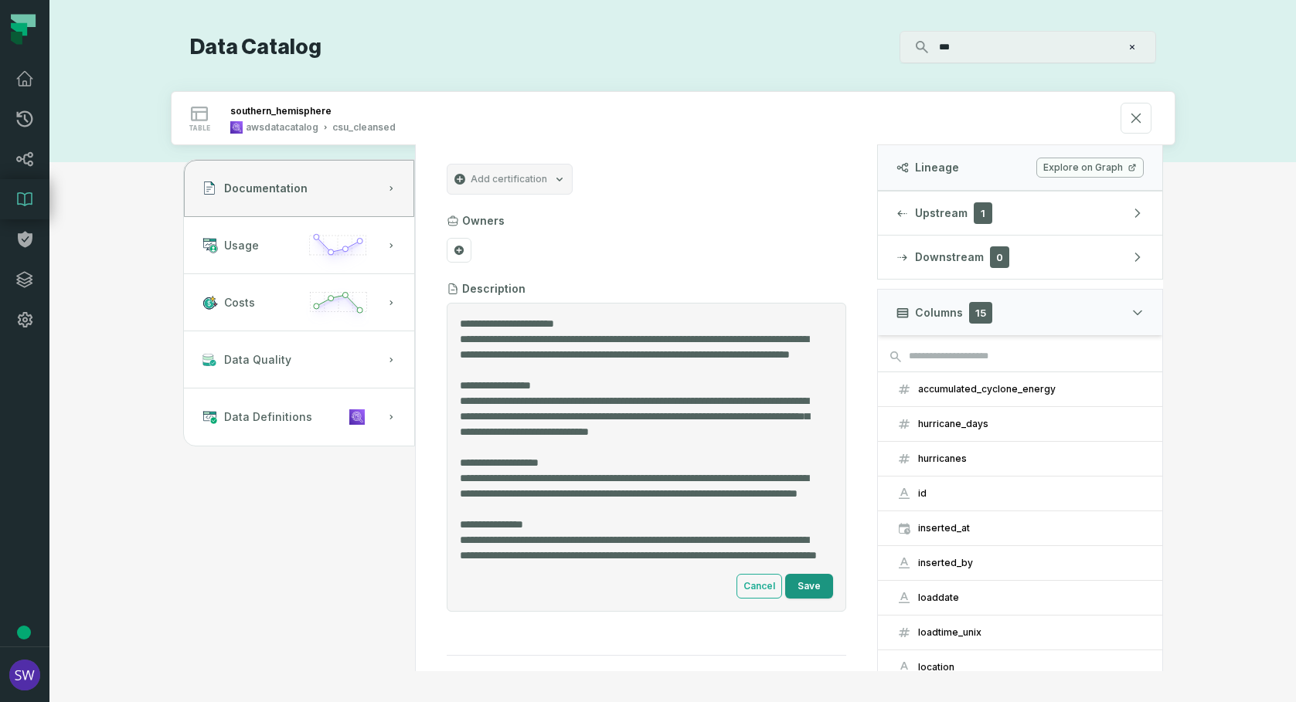
type textarea "**********"
drag, startPoint x: 791, startPoint y: 587, endPoint x: 863, endPoint y: 576, distance: 73.3
click at [791, 586] on button "Save" at bounding box center [809, 586] width 48 height 25
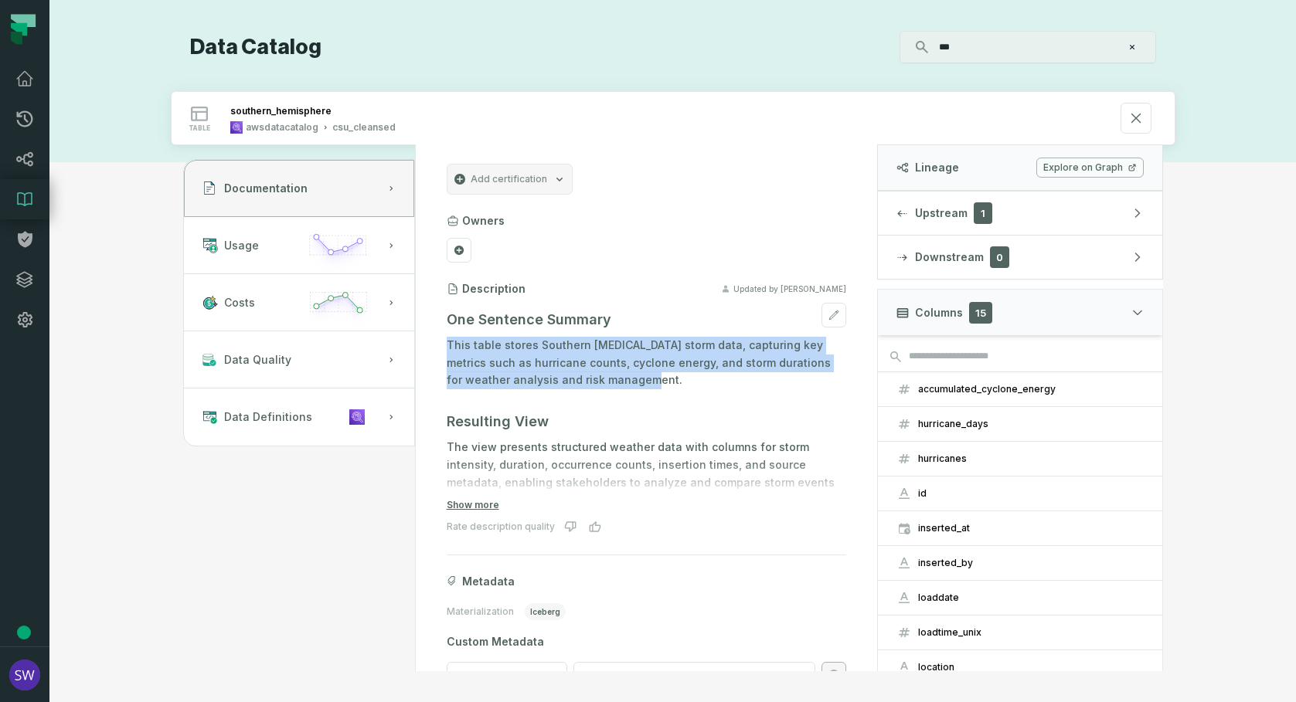
drag, startPoint x: 606, startPoint y: 378, endPoint x: 447, endPoint y: 342, distance: 163.1
click at [447, 342] on p "This table stores Southern [MEDICAL_DATA] storm data, capturing key metrics suc…" at bounding box center [647, 363] width 400 height 53
copy p "This table stores Southern [MEDICAL_DATA] storm data, capturing key metrics suc…"
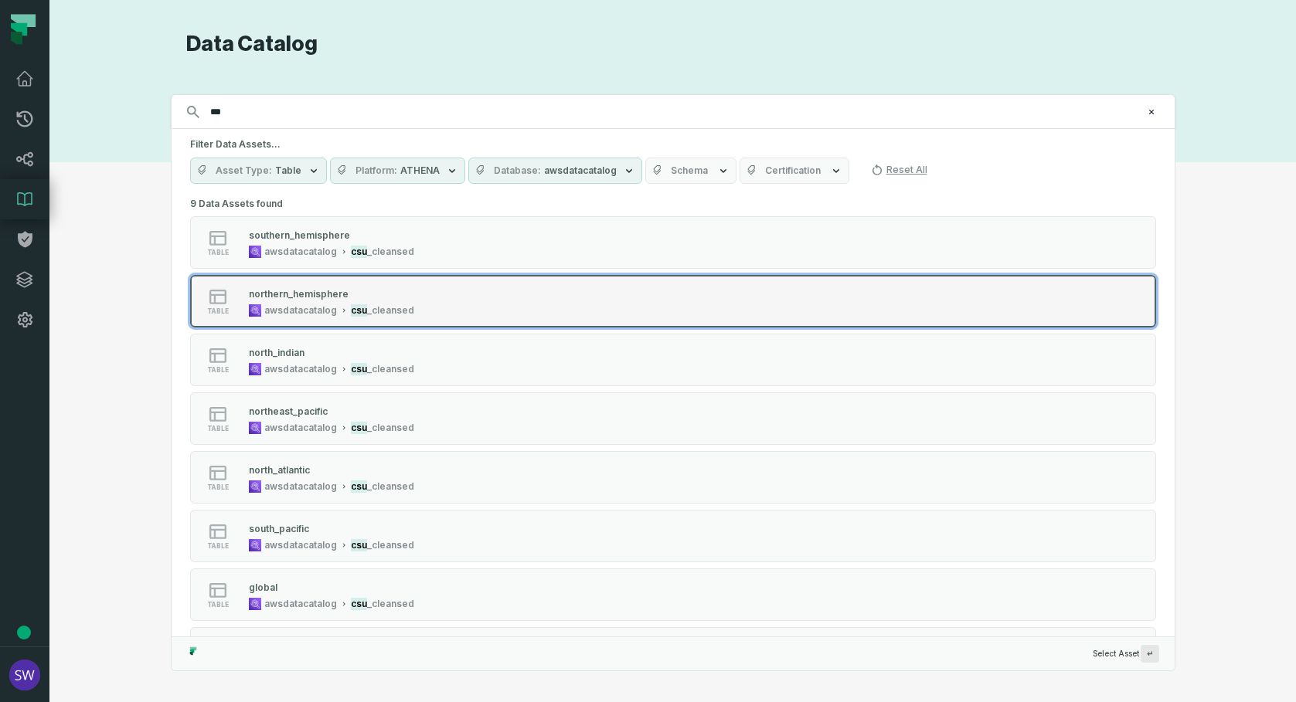
click at [330, 293] on div "northern_hemisphere" at bounding box center [299, 294] width 100 height 12
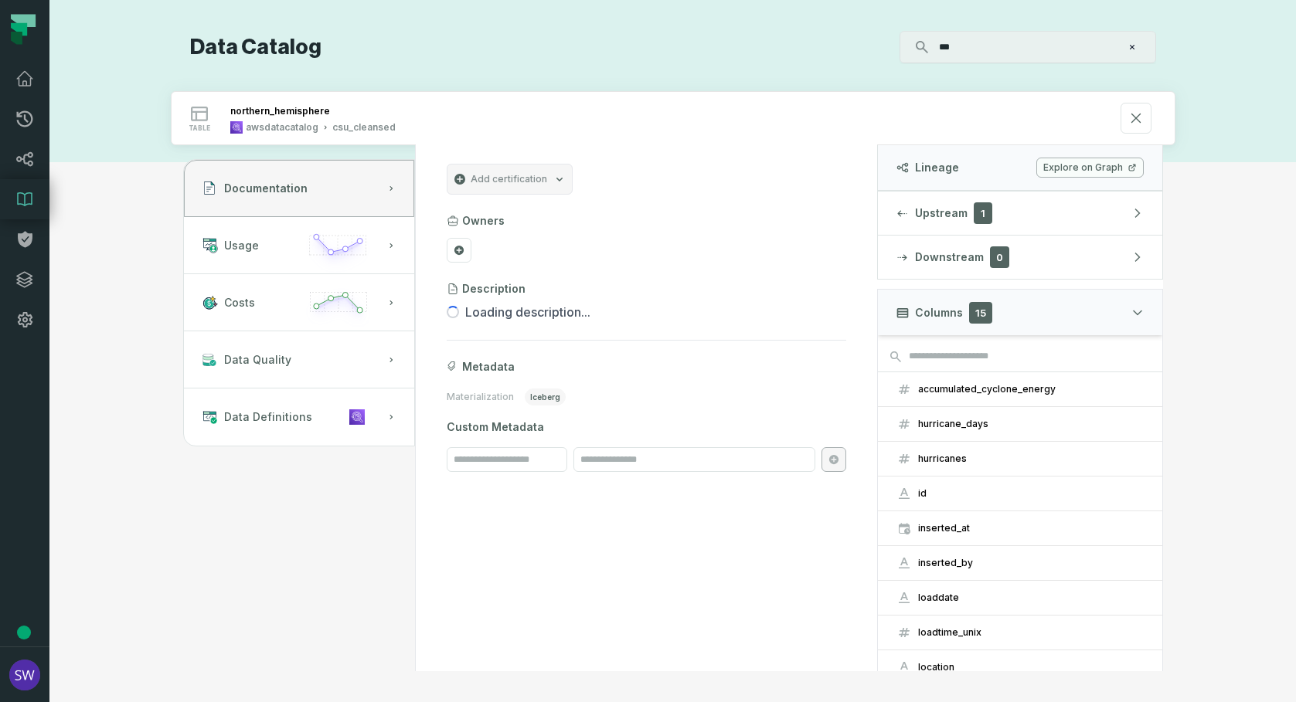
drag, startPoint x: 16, startPoint y: 2, endPoint x: 753, endPoint y: 183, distance: 759.2
click at [753, 183] on section "Add certification" at bounding box center [647, 179] width 400 height 31
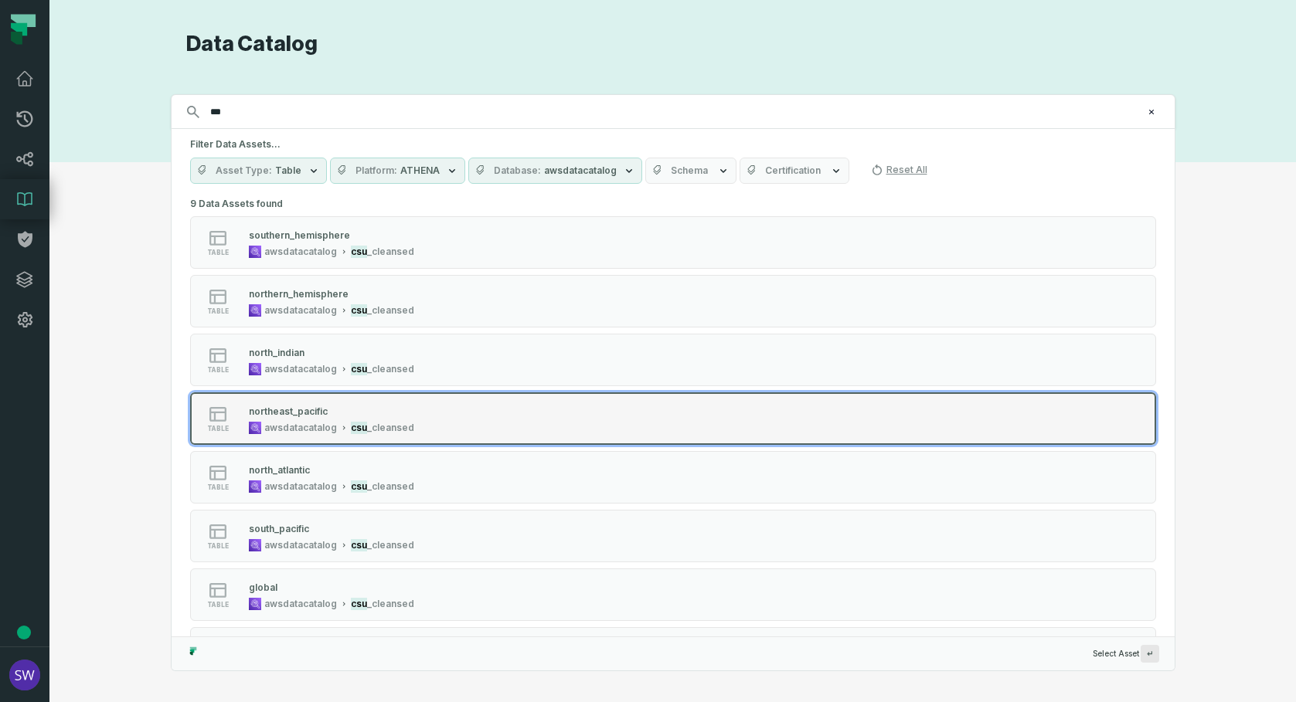
click at [341, 414] on div "northeast_pacific" at bounding box center [331, 410] width 165 height 15
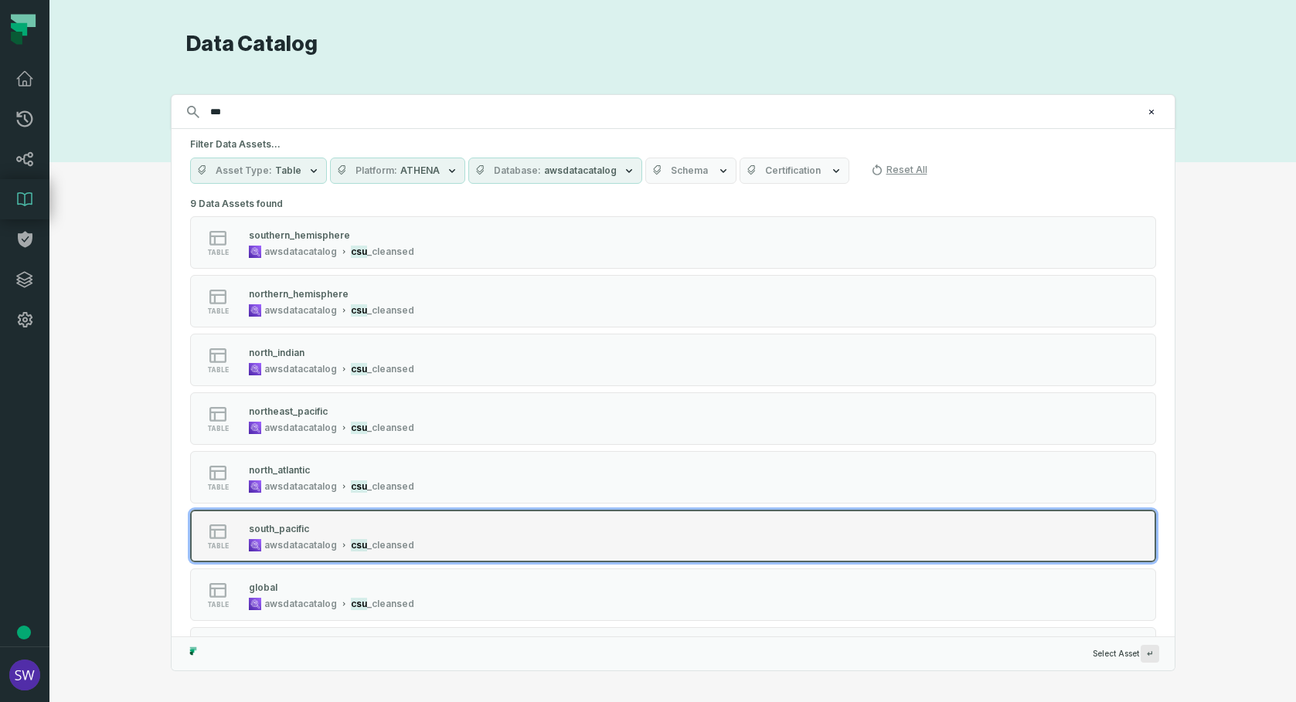
click at [361, 530] on div "south_pacific" at bounding box center [331, 528] width 165 height 15
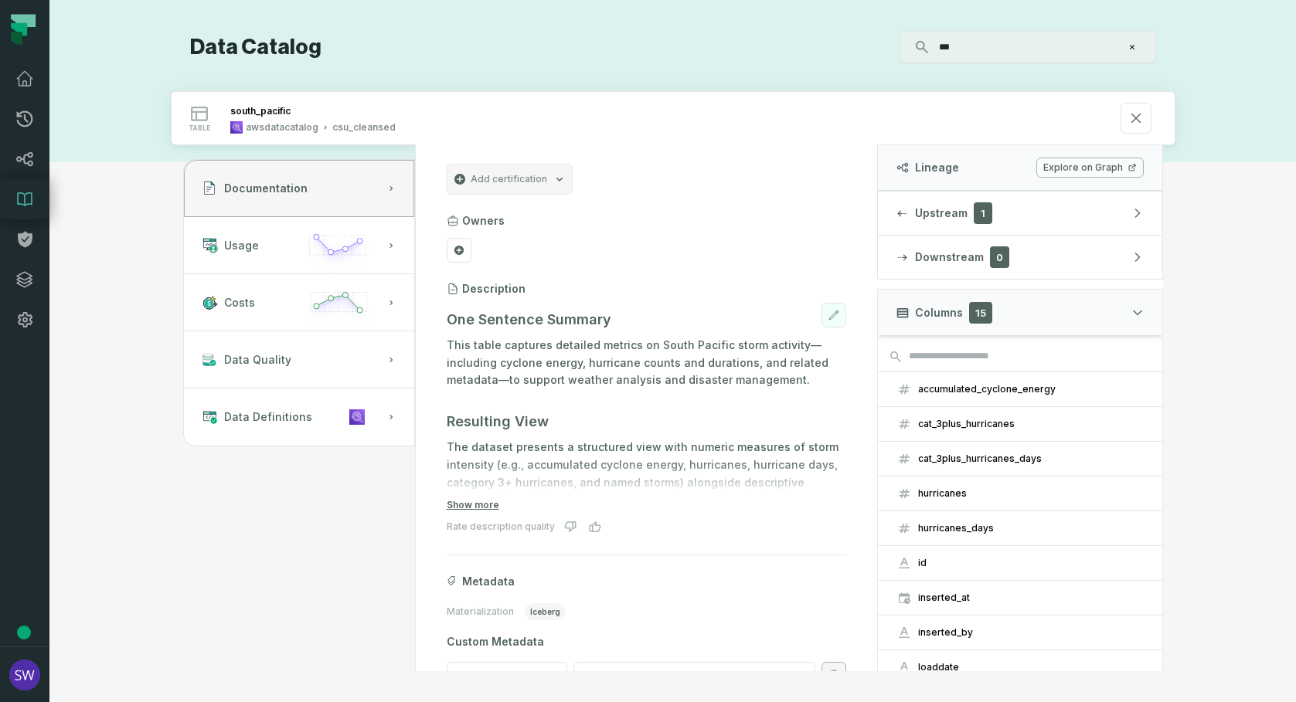
click at [828, 314] on icon at bounding box center [833, 315] width 11 height 11
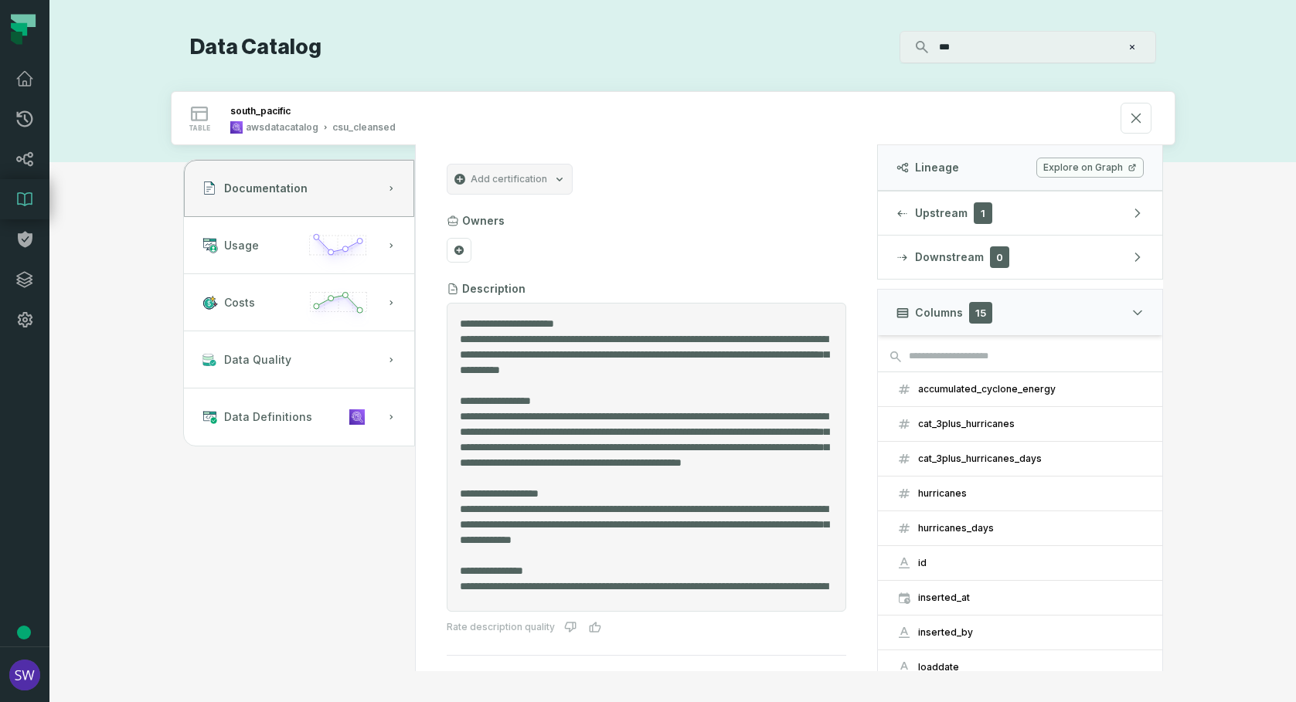
scroll to position [274, 0]
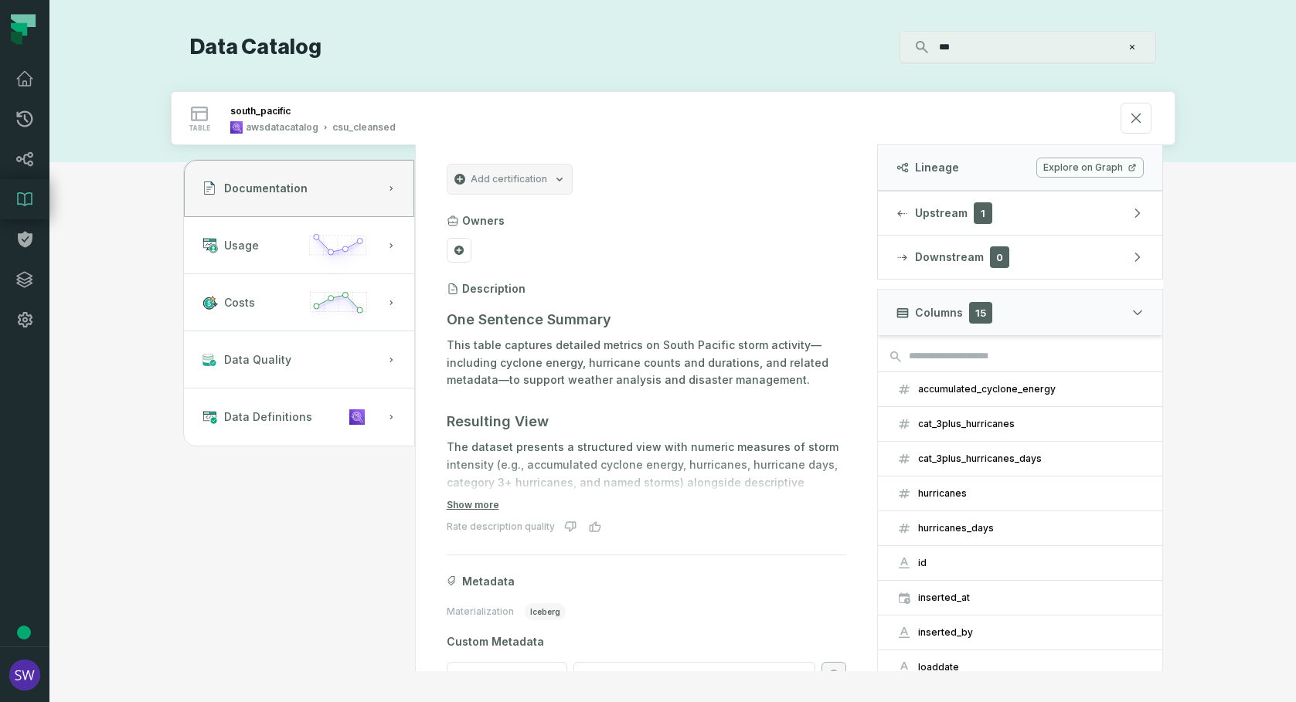
click at [699, 270] on section "Add certification Owners Description One Sentence Summary This table captures d…" at bounding box center [646, 425] width 437 height 560
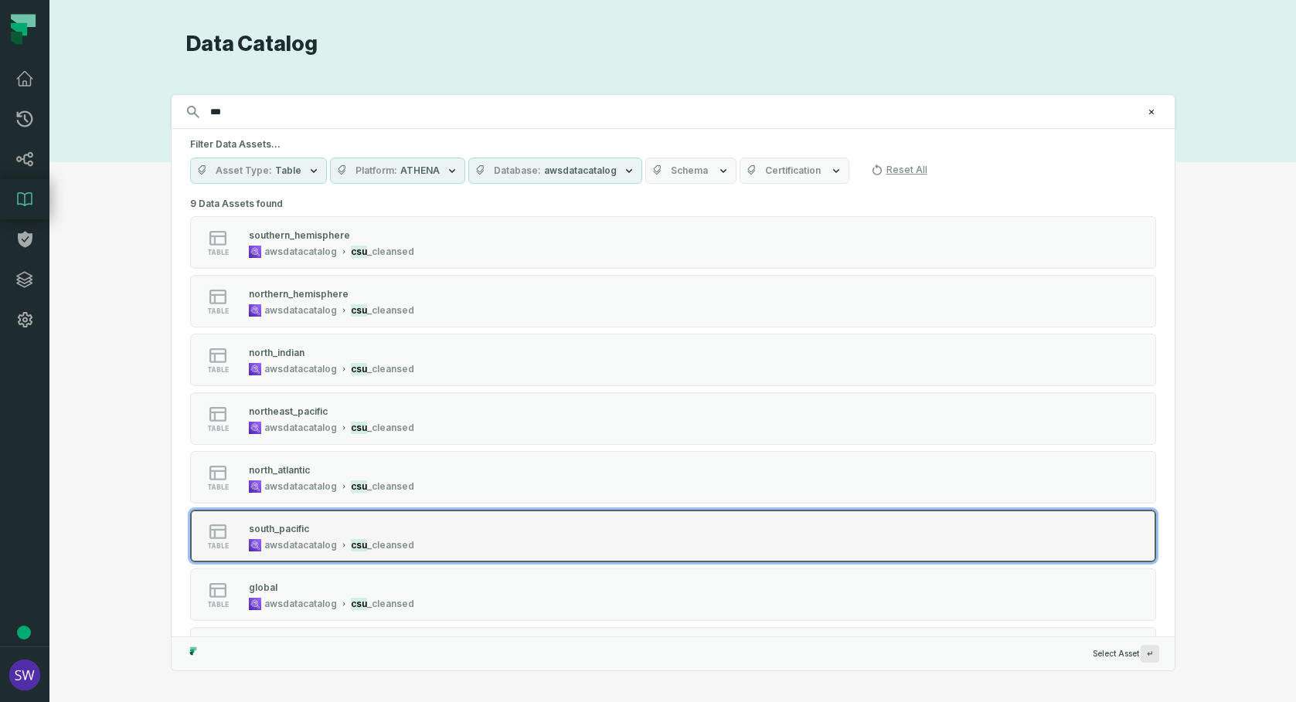
scroll to position [77, 0]
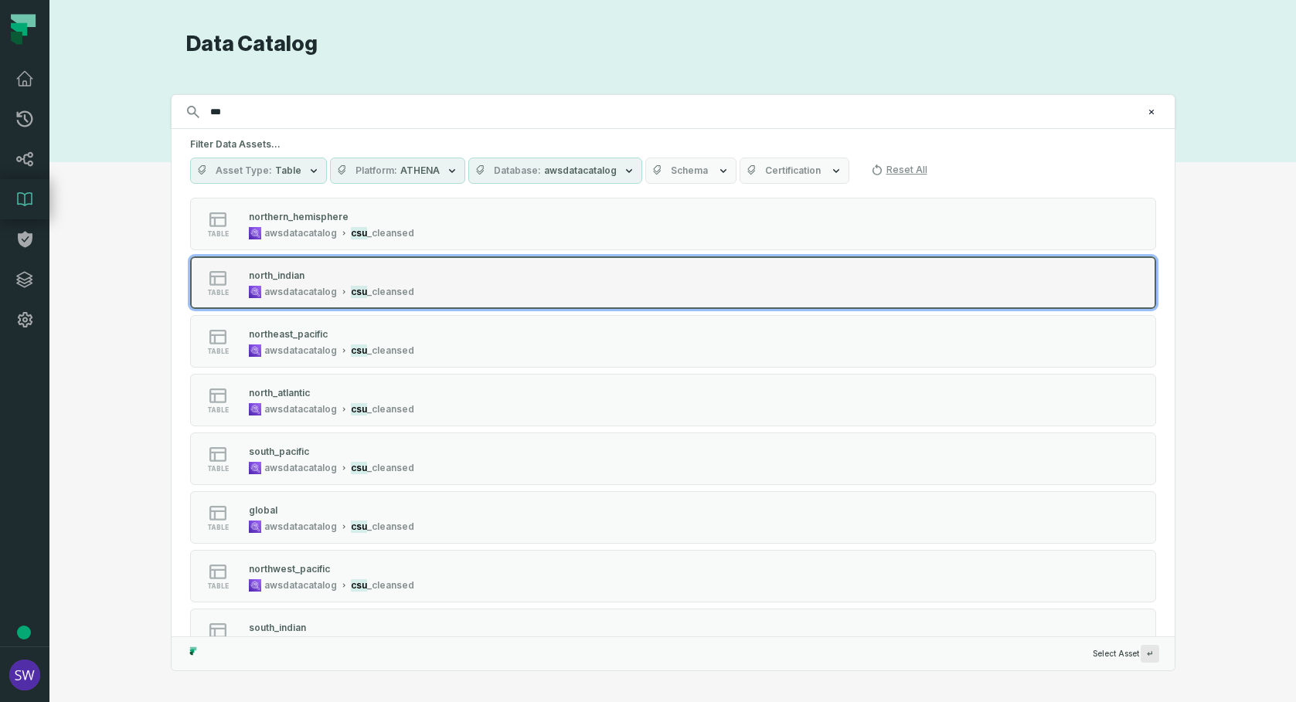
click at [285, 279] on div "north_indian" at bounding box center [277, 276] width 56 height 12
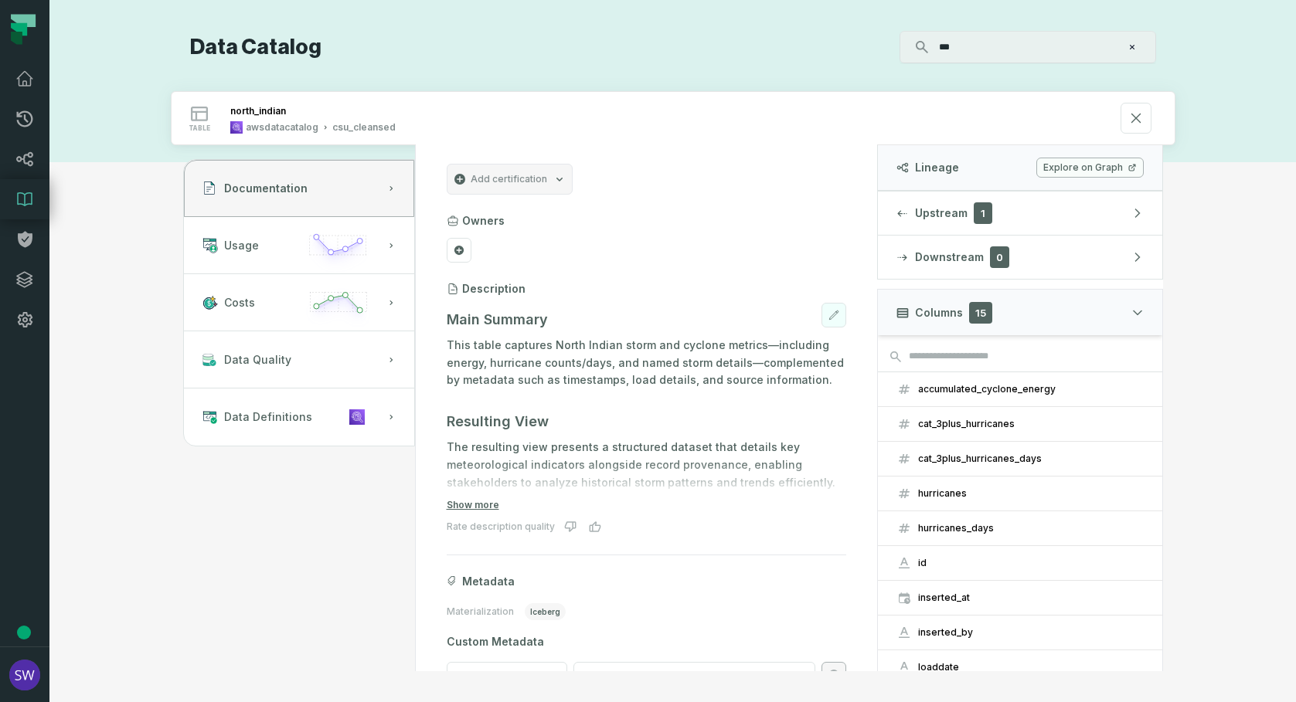
click at [828, 320] on icon at bounding box center [833, 315] width 11 height 11
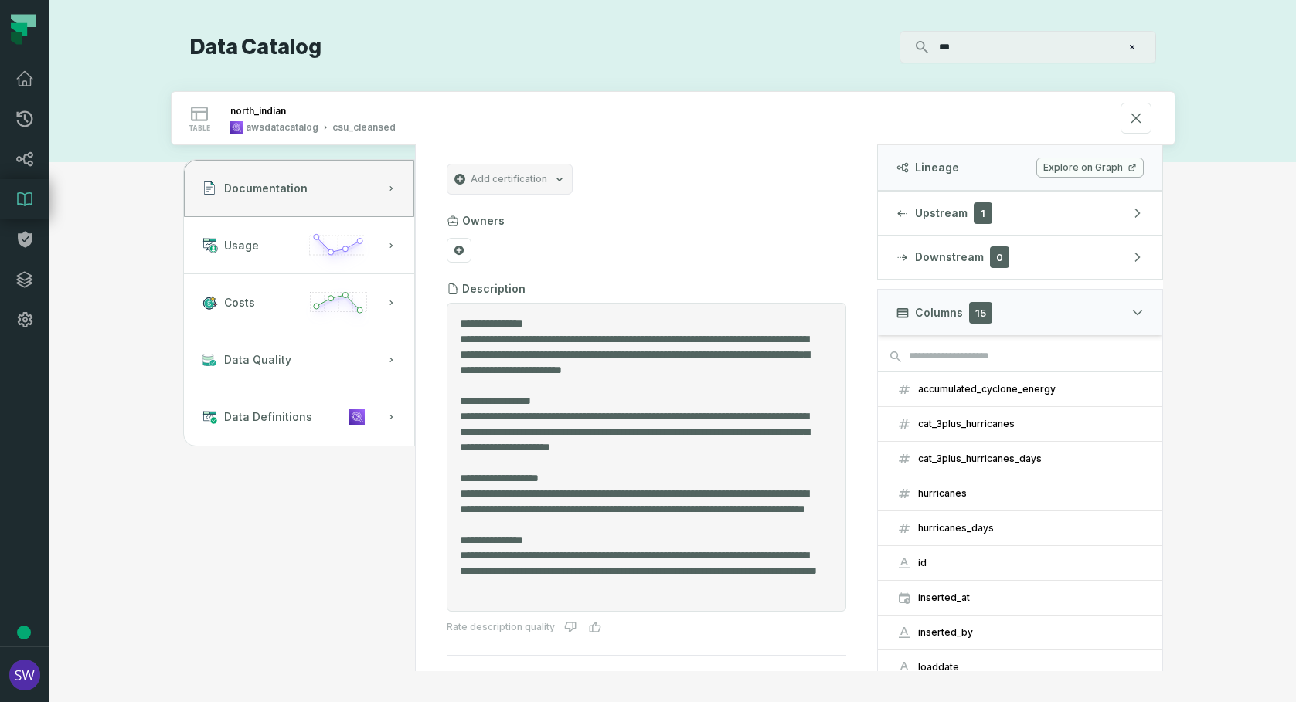
click at [757, 337] on textarea "Entity Description" at bounding box center [641, 457] width 362 height 283
drag, startPoint x: 613, startPoint y: 341, endPoint x: 447, endPoint y: 344, distance: 166.2
click at [447, 344] on div at bounding box center [647, 457] width 400 height 309
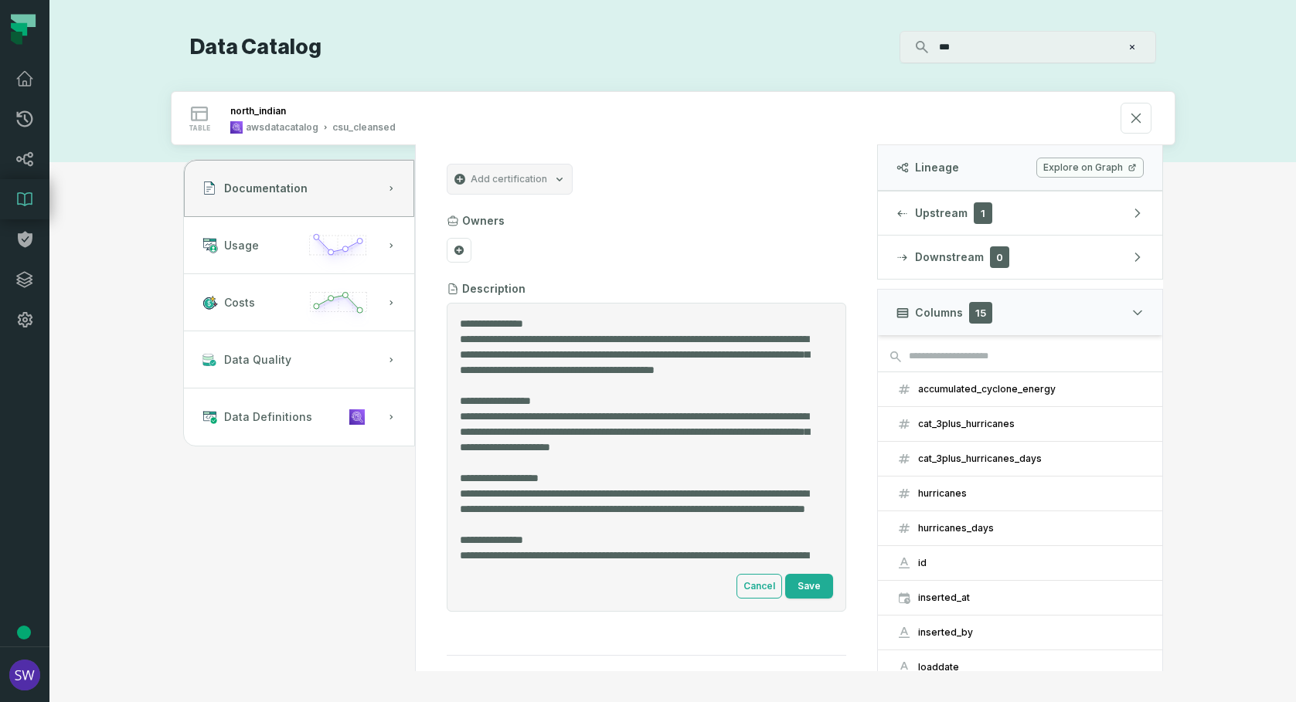
click at [650, 337] on textarea "Entity Description" at bounding box center [641, 442] width 362 height 252
click at [571, 339] on textarea "Entity Description" at bounding box center [641, 442] width 362 height 252
click at [714, 339] on textarea "Entity Description" at bounding box center [641, 442] width 362 height 252
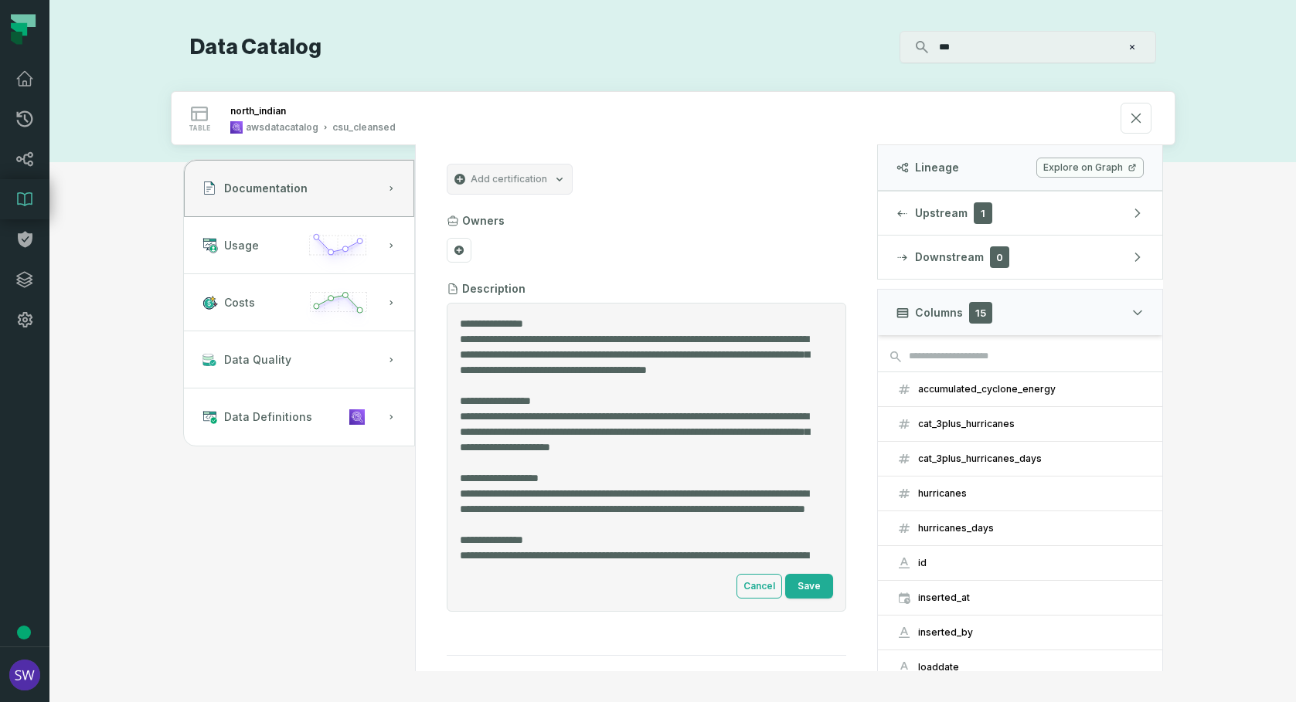
drag, startPoint x: 714, startPoint y: 386, endPoint x: 434, endPoint y: 342, distance: 283.2
click at [434, 342] on section "Add certification Owners Description Cancel Save Metadata Materialization icebe…" at bounding box center [646, 475] width 437 height 661
click at [731, 389] on textarea "Entity Description" at bounding box center [641, 442] width 362 height 252
drag, startPoint x: 731, startPoint y: 389, endPoint x: 413, endPoint y: 336, distance: 322.7
click at [412, 337] on div "Documentation Usage Costs Data Quality Data Definitions Add certification Owner…" at bounding box center [673, 408] width 1005 height 526
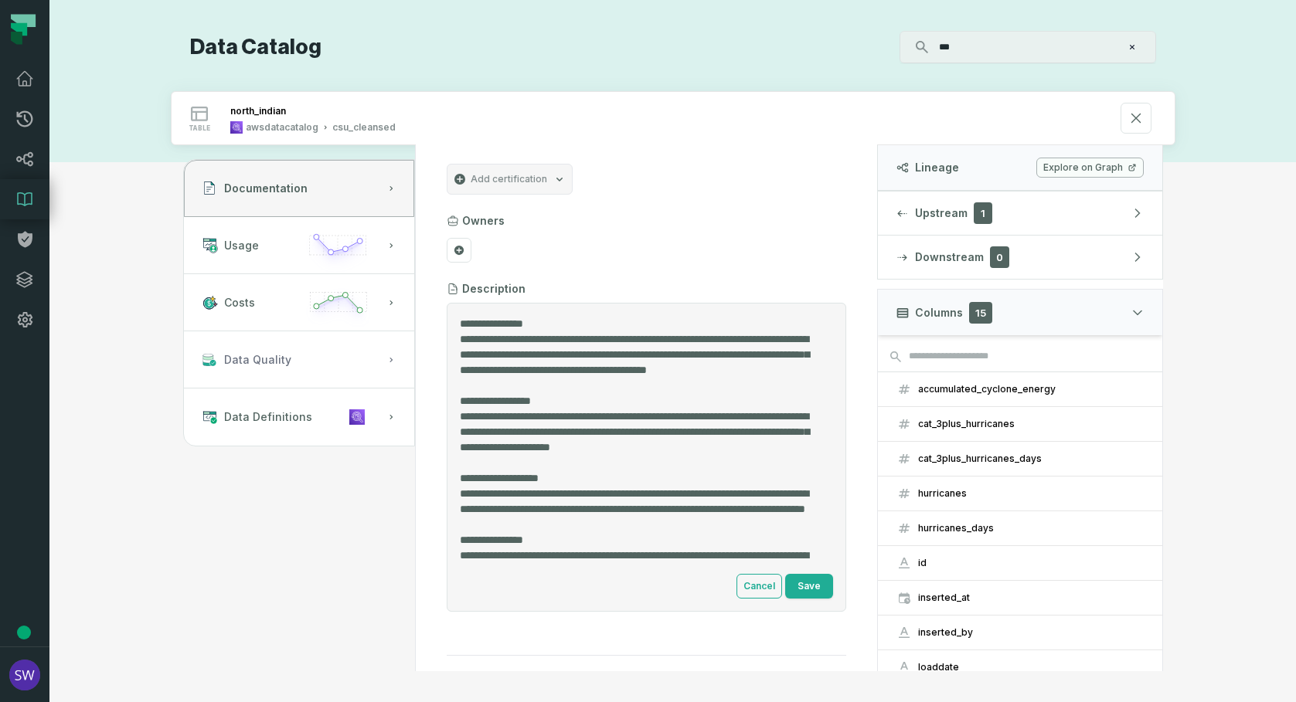
paste textarea "Entity Description"
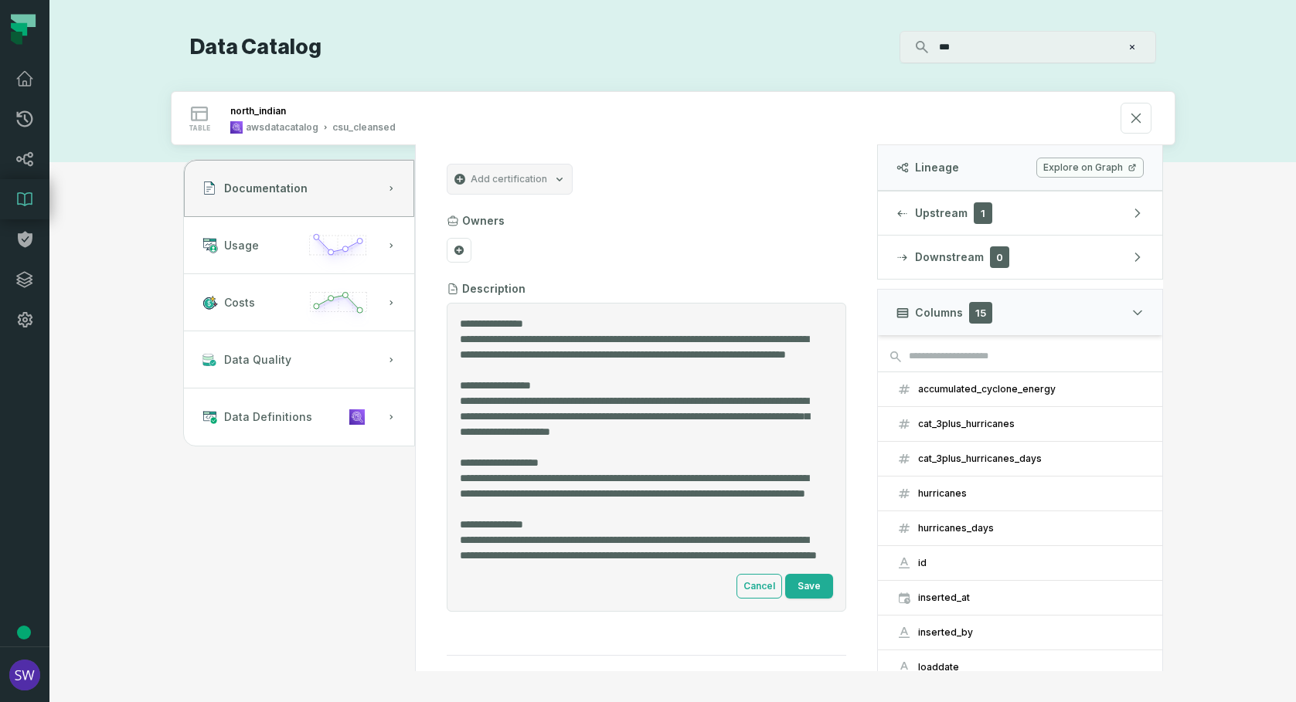
drag, startPoint x: 659, startPoint y: 338, endPoint x: 546, endPoint y: 342, distance: 112.9
click at [546, 342] on textarea "Entity Description" at bounding box center [641, 442] width 362 height 252
type textarea "**********"
click at [806, 596] on button "Save" at bounding box center [809, 586] width 48 height 25
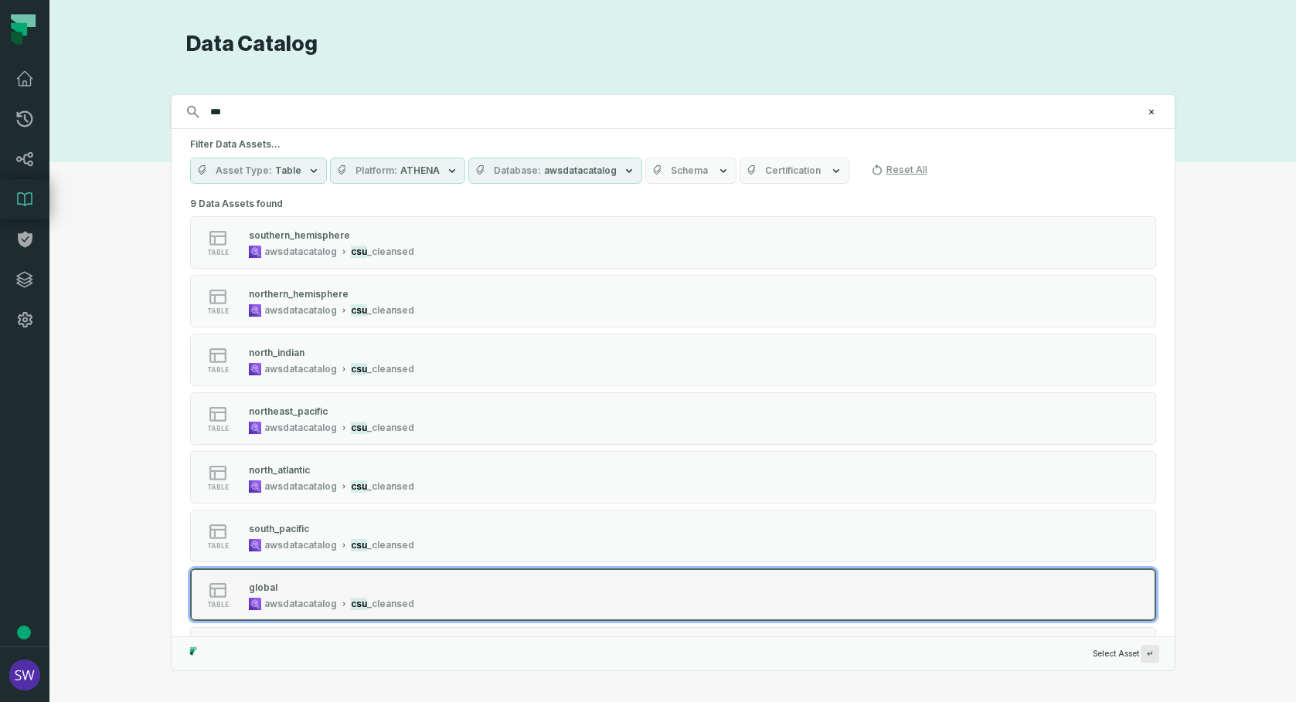
click at [314, 597] on div "global awsdatacatalog csu _cleansed" at bounding box center [332, 595] width 178 height 31
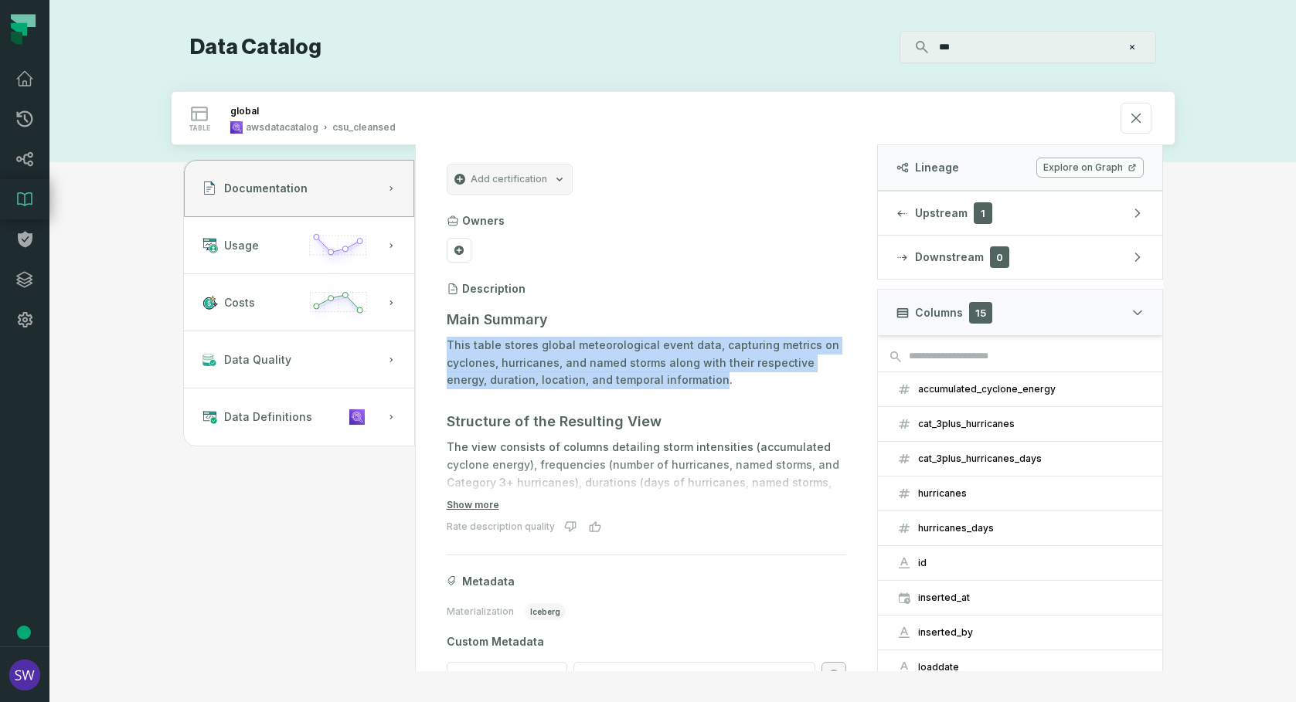
drag, startPoint x: 716, startPoint y: 376, endPoint x: 439, endPoint y: 345, distance: 278.3
click at [439, 345] on section "Add certification Owners Description Main Summary This table stores global mete…" at bounding box center [646, 425] width 437 height 560
